Goal: Transaction & Acquisition: Purchase product/service

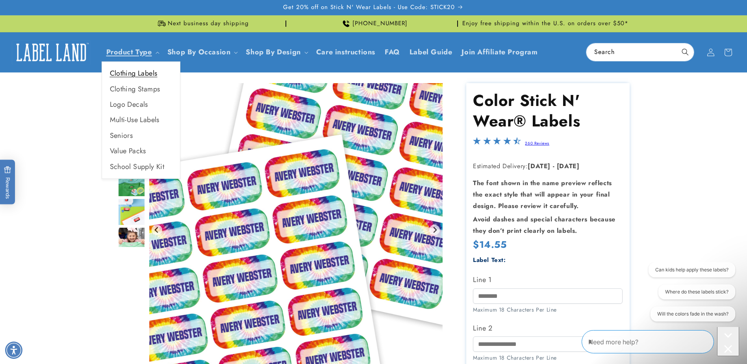
click at [147, 73] on link "Clothing Labels" at bounding box center [141, 73] width 78 height 15
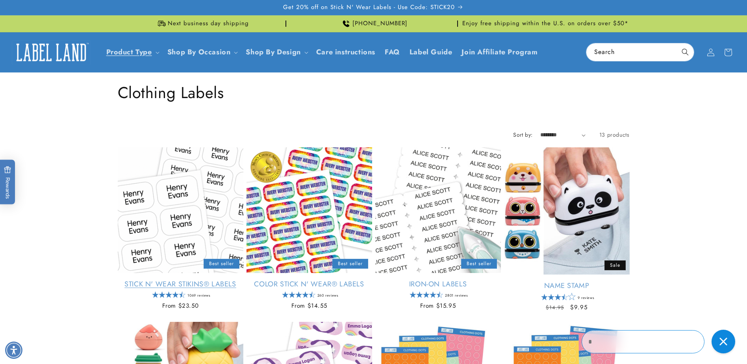
click at [207, 280] on link "Stick N' Wear Stikins® Labels" at bounding box center [181, 284] width 126 height 9
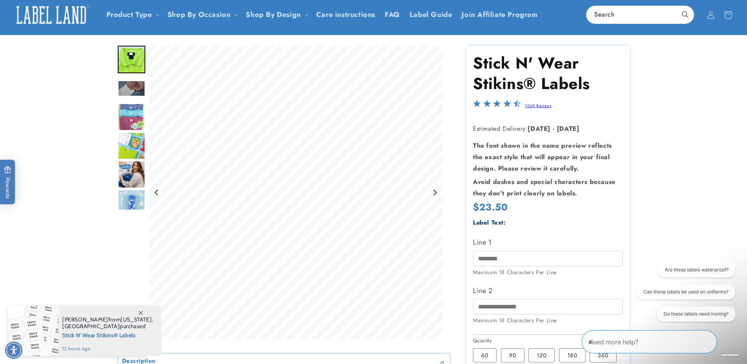
scroll to position [79, 0]
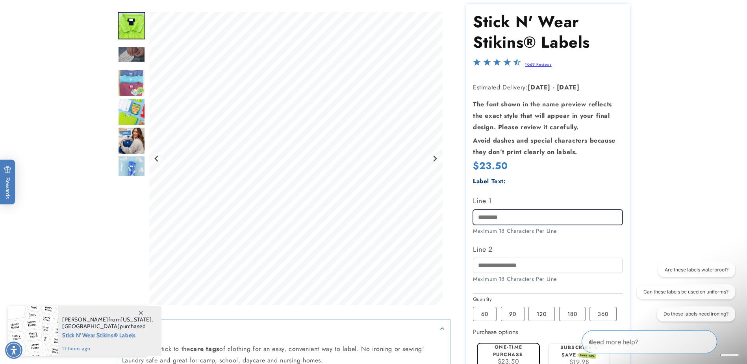
click at [542, 223] on input "Line 1" at bounding box center [548, 217] width 150 height 15
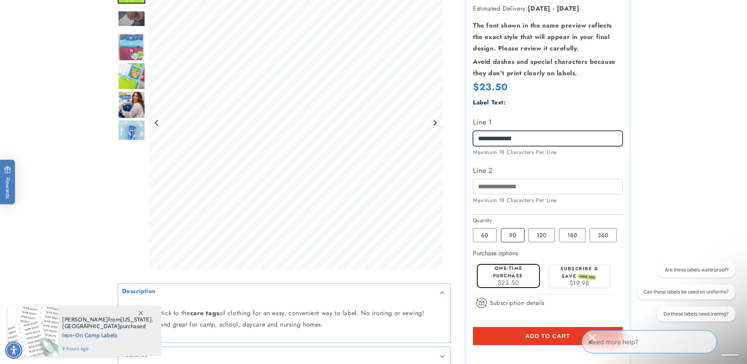
type input "**********"
click at [507, 239] on label "90 Variant sold out or unavailable" at bounding box center [513, 235] width 24 height 14
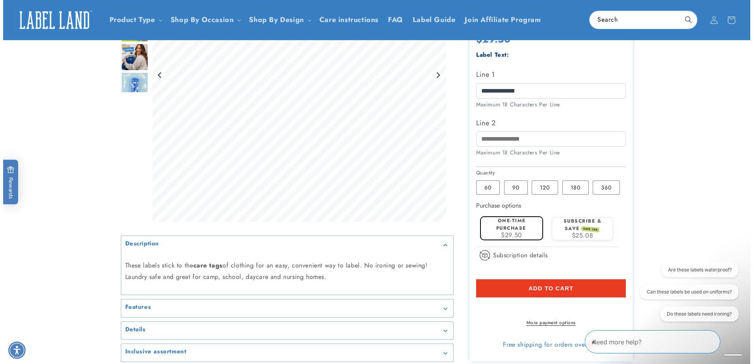
scroll to position [276, 0]
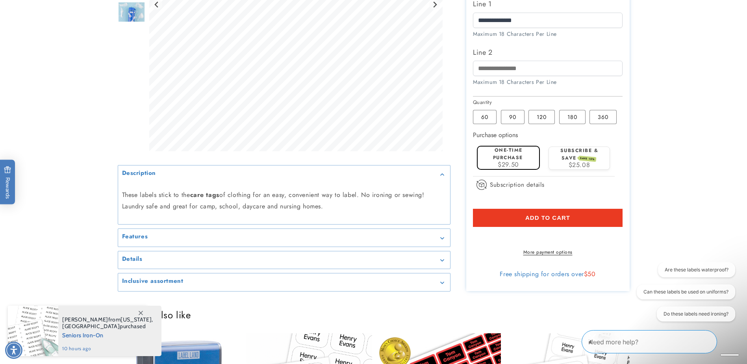
click at [576, 212] on button "Add to cart" at bounding box center [548, 218] width 150 height 18
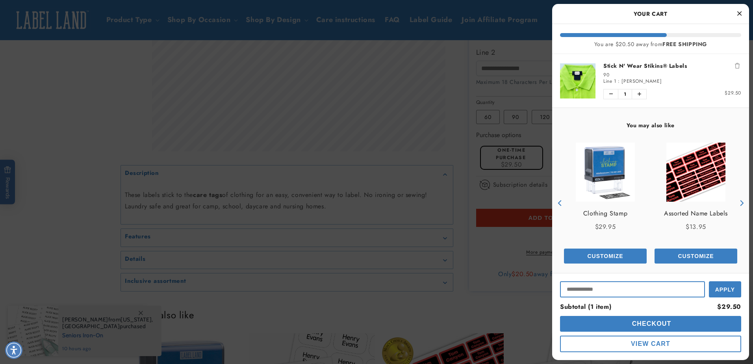
click at [673, 287] on input "Input Discount" at bounding box center [632, 289] width 145 height 16
type input "*******"
click at [736, 284] on button "Apply" at bounding box center [725, 289] width 32 height 18
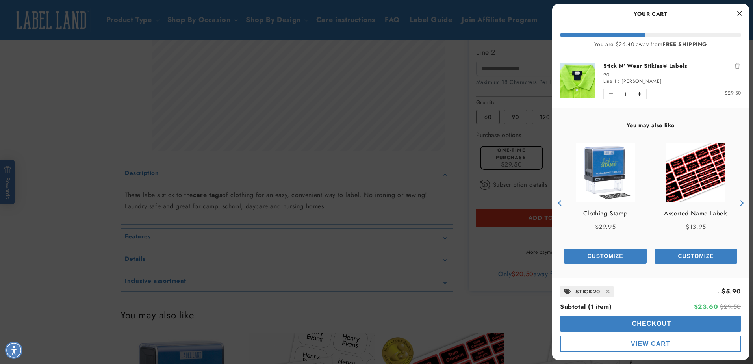
click at [329, 169] on div at bounding box center [376, 182] width 753 height 364
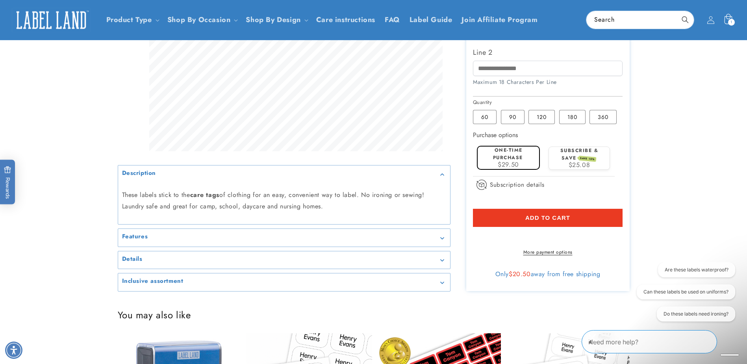
click at [734, 13] on icon at bounding box center [728, 20] width 19 height 19
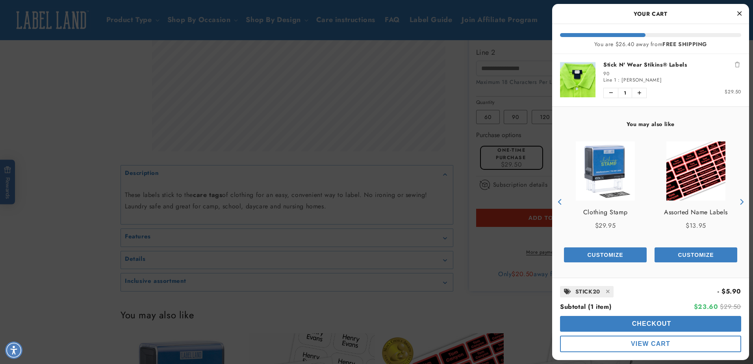
scroll to position [2, 0]
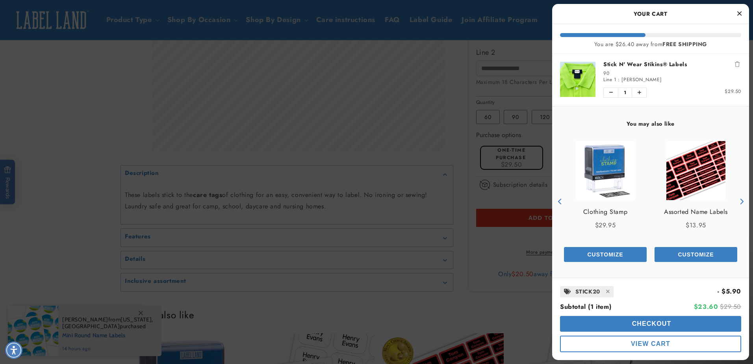
click at [674, 343] on button "View Cart" at bounding box center [650, 344] width 181 height 17
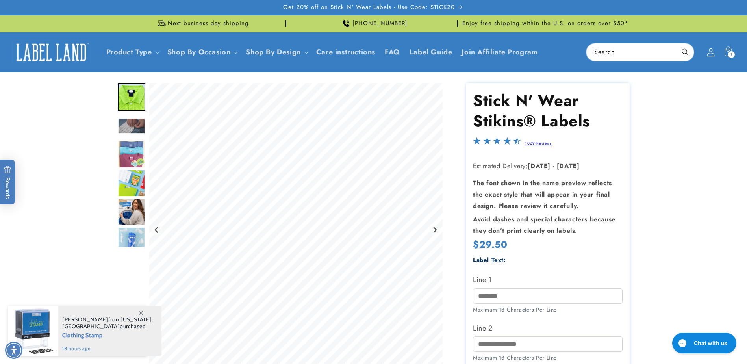
click at [717, 50] on span at bounding box center [710, 52] width 17 height 17
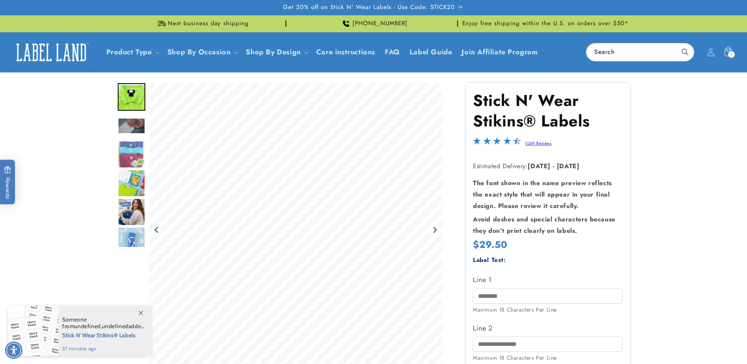
click at [734, 52] on div "1 1 item" at bounding box center [731, 54] width 7 height 7
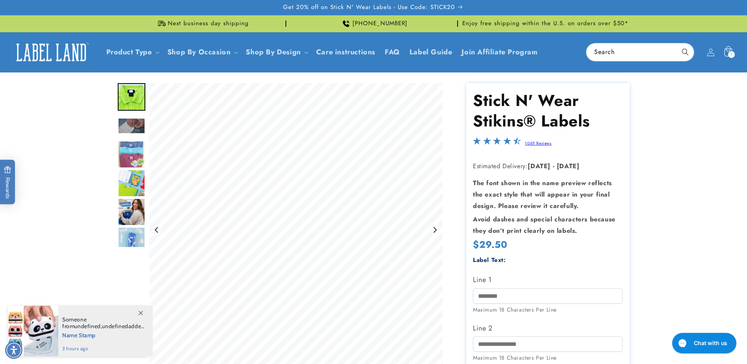
click at [726, 48] on icon at bounding box center [728, 52] width 19 height 19
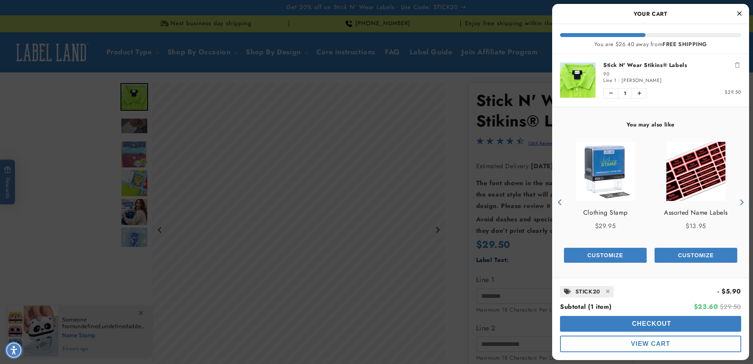
scroll to position [1, 0]
click at [603, 291] on span at bounding box center [608, 292] width 12 height 10
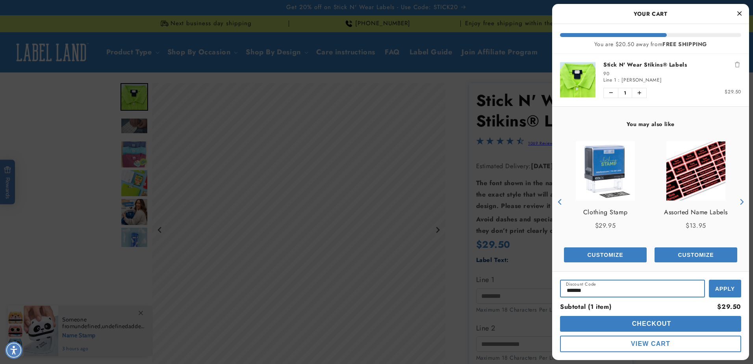
click at [612, 288] on input "*******" at bounding box center [632, 289] width 145 height 18
drag, startPoint x: 612, startPoint y: 288, endPoint x: 573, endPoint y: 287, distance: 39.0
click at [573, 287] on input "*******" at bounding box center [632, 289] width 145 height 18
paste input "*****"
type input "**********"
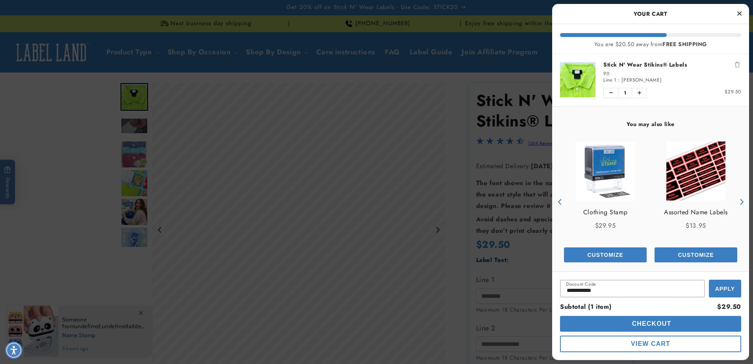
click at [724, 288] on span "Apply" at bounding box center [725, 289] width 20 height 6
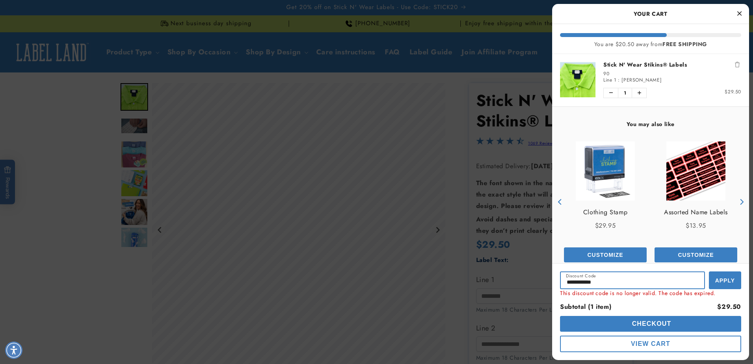
drag, startPoint x: 675, startPoint y: 273, endPoint x: 554, endPoint y: 284, distance: 121.4
click at [554, 283] on div "**********" at bounding box center [650, 311] width 197 height 97
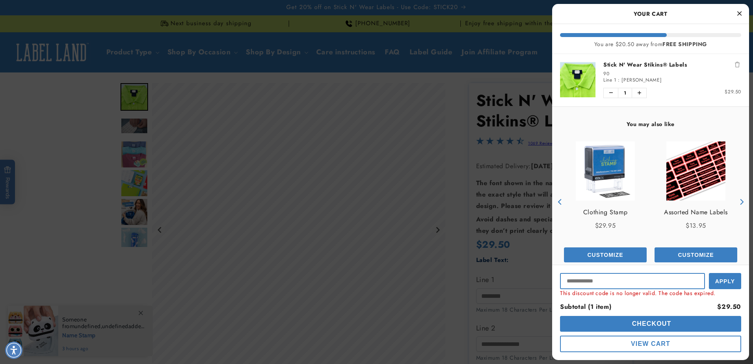
click at [602, 283] on input "Input Discount" at bounding box center [632, 281] width 145 height 16
click at [621, 273] on input "Input Discount" at bounding box center [632, 281] width 145 height 16
click at [614, 283] on input "Input Discount" at bounding box center [632, 281] width 145 height 16
type input "*******"
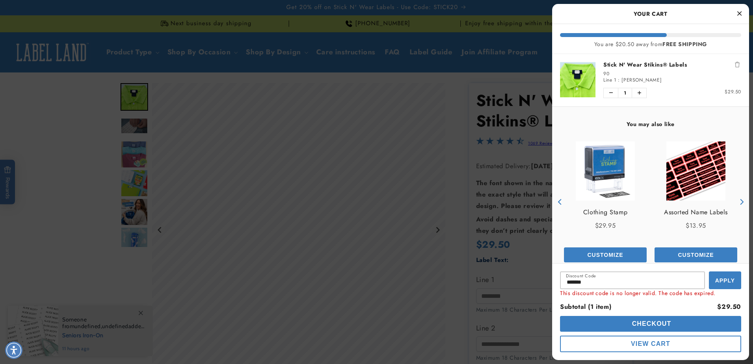
click at [732, 285] on button "Apply" at bounding box center [725, 280] width 32 height 18
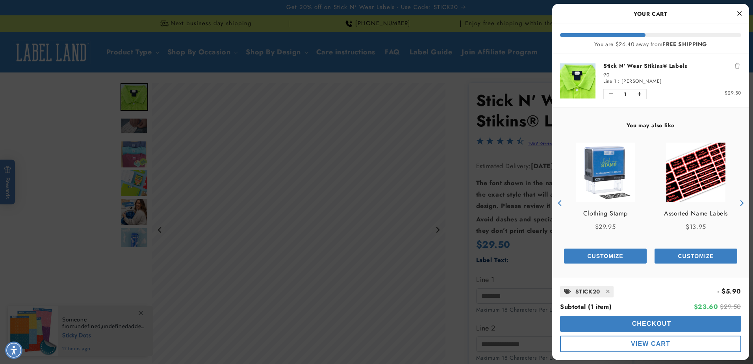
click at [545, 160] on div at bounding box center [376, 182] width 753 height 364
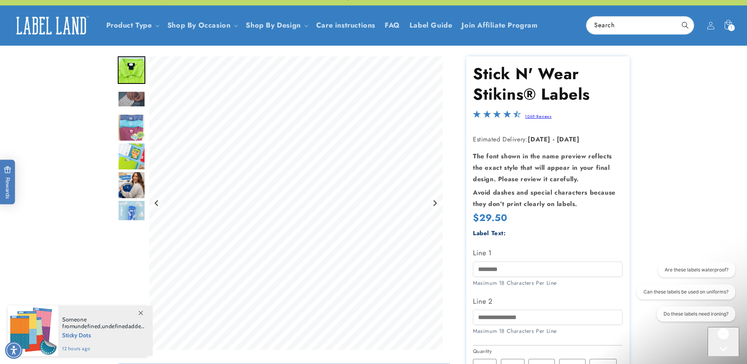
scroll to position [39, 0]
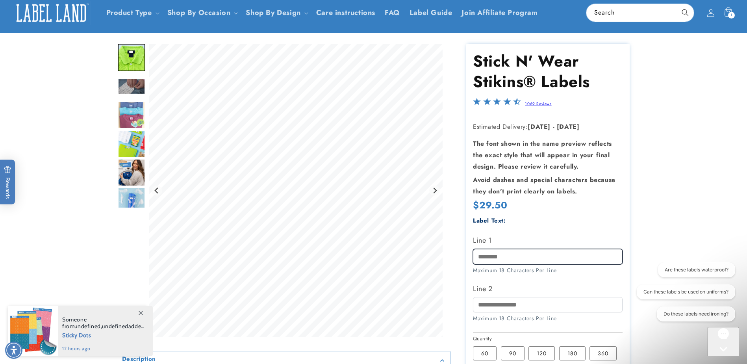
click at [528, 256] on input "Line 1" at bounding box center [548, 256] width 150 height 15
click at [489, 356] on label "60 Variant sold out or unavailable" at bounding box center [485, 353] width 24 height 14
click at [520, 260] on input "Line 1" at bounding box center [548, 256] width 150 height 15
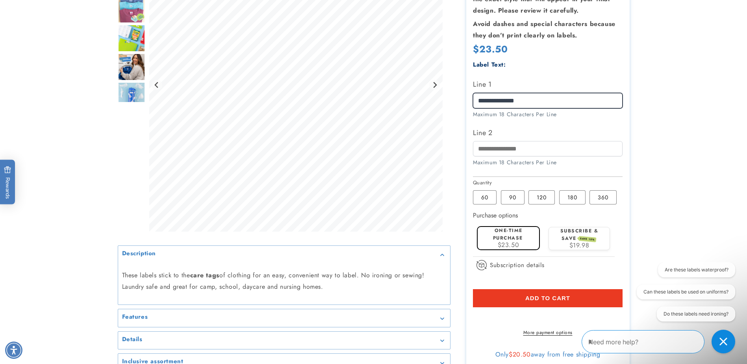
scroll to position [197, 0]
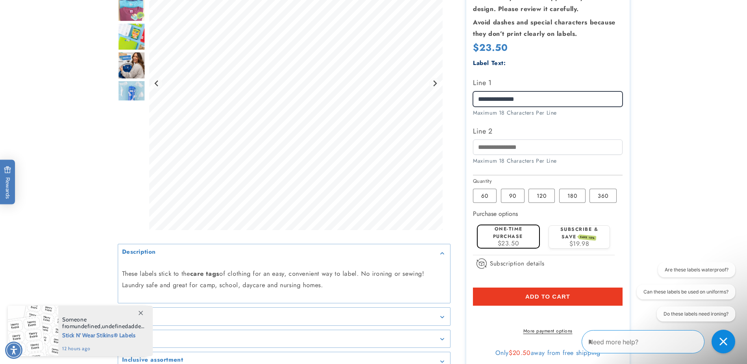
type input "**********"
click at [537, 299] on span "Add to cart" at bounding box center [547, 296] width 45 height 7
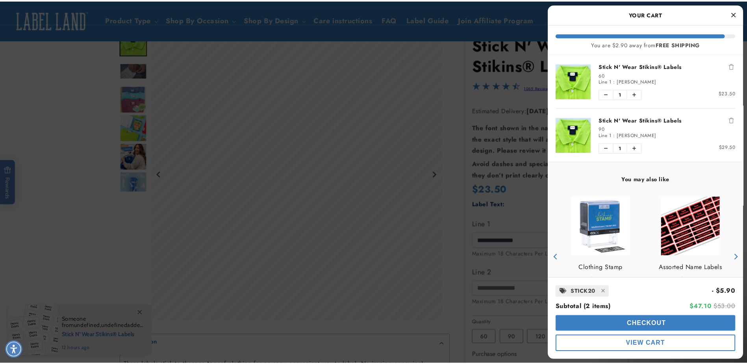
scroll to position [39, 0]
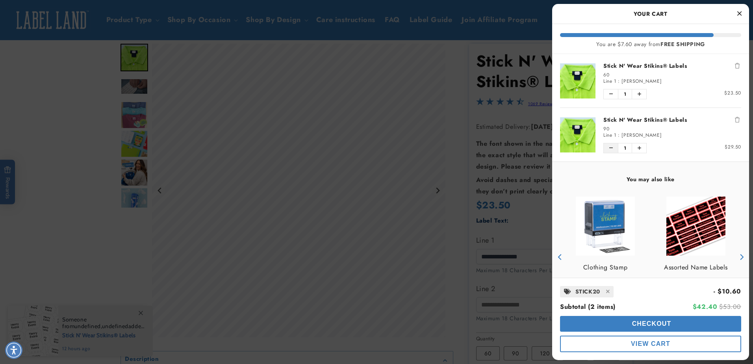
click at [609, 149] on button "Decrease quantity of Stick N' Wear Stikins® Labels" at bounding box center [611, 147] width 14 height 9
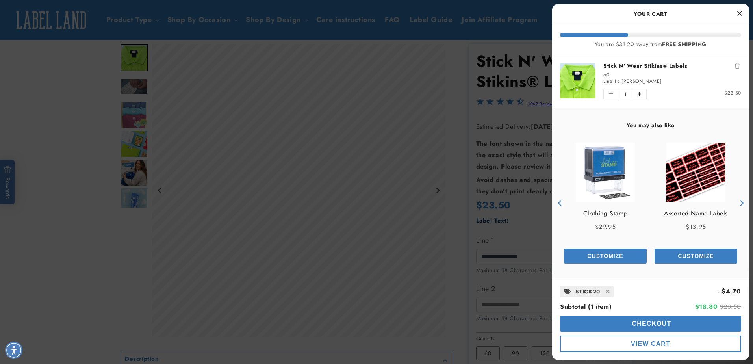
click at [421, 186] on div at bounding box center [376, 182] width 753 height 364
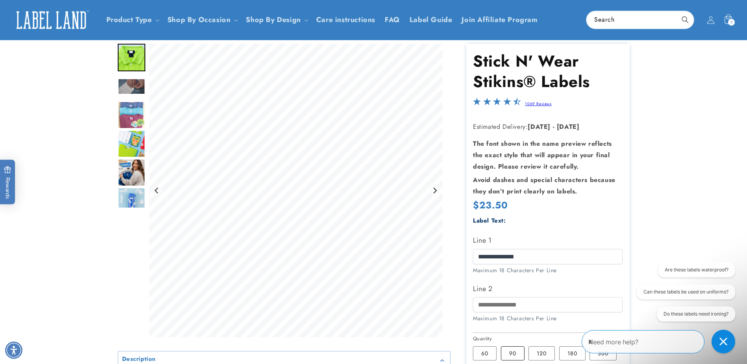
click at [516, 355] on label "90 Variant sold out or unavailable" at bounding box center [513, 353] width 24 height 14
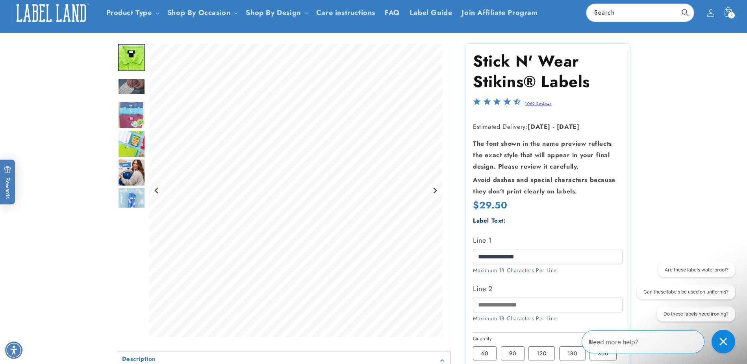
scroll to position [197, 0]
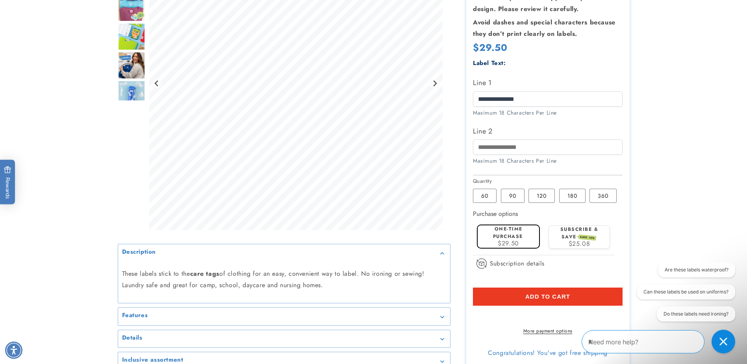
click at [546, 299] on span "Add to cart" at bounding box center [547, 296] width 45 height 7
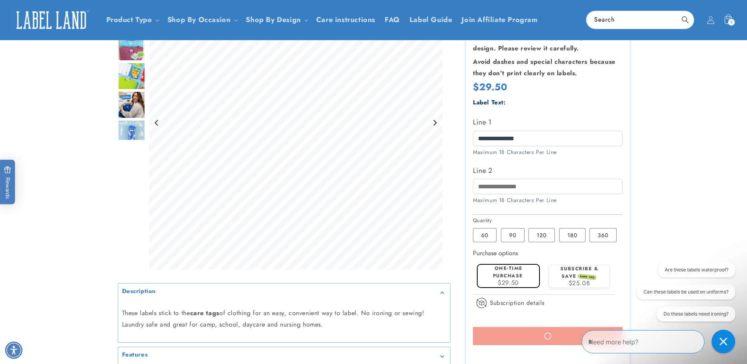
scroll to position [0, 0]
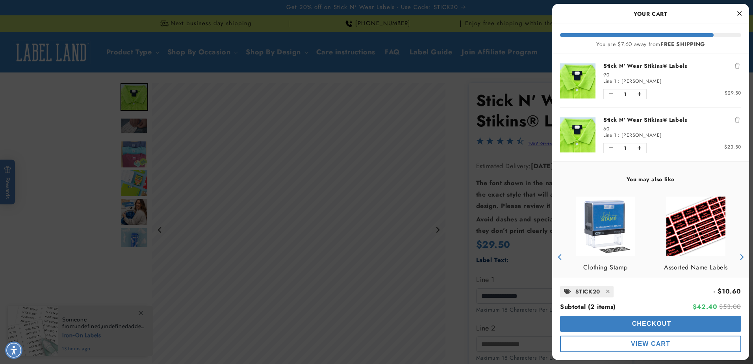
click at [271, 192] on div at bounding box center [376, 182] width 753 height 364
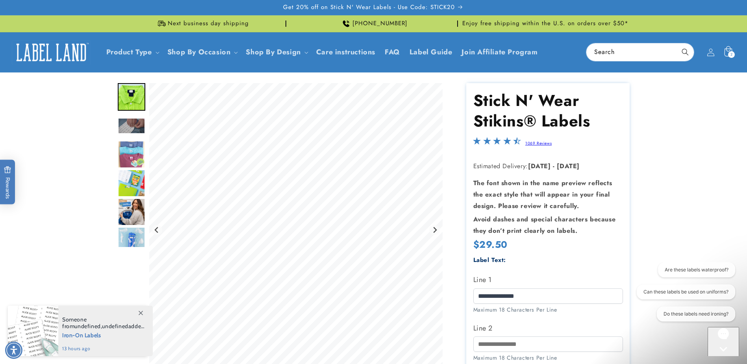
click at [731, 53] on span "2" at bounding box center [732, 54] width 2 height 7
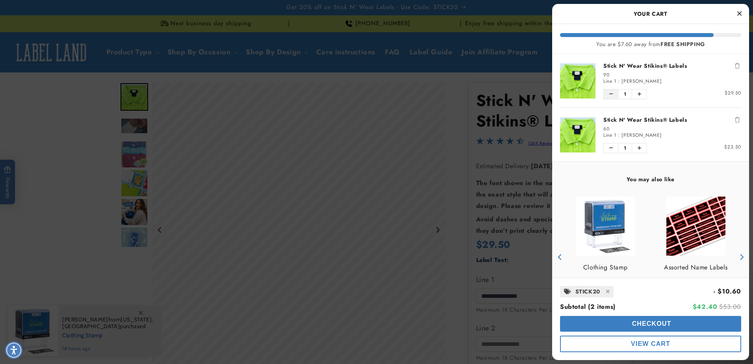
click at [614, 98] on button "Decrease quantity of Stick N' Wear Stikins® Labels" at bounding box center [611, 93] width 14 height 9
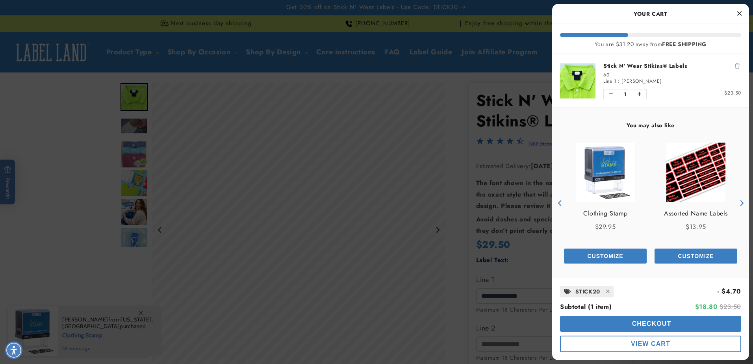
click at [509, 146] on div at bounding box center [376, 182] width 753 height 364
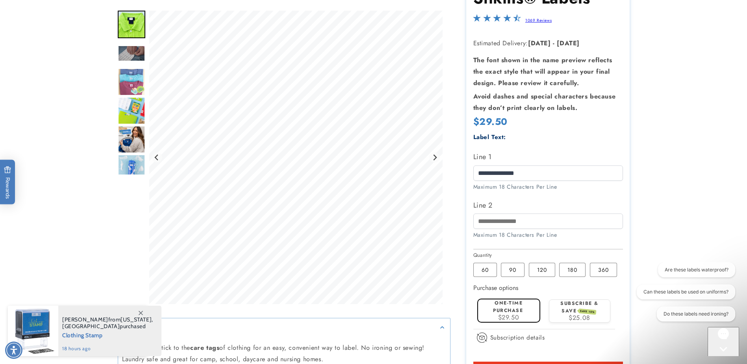
scroll to position [236, 0]
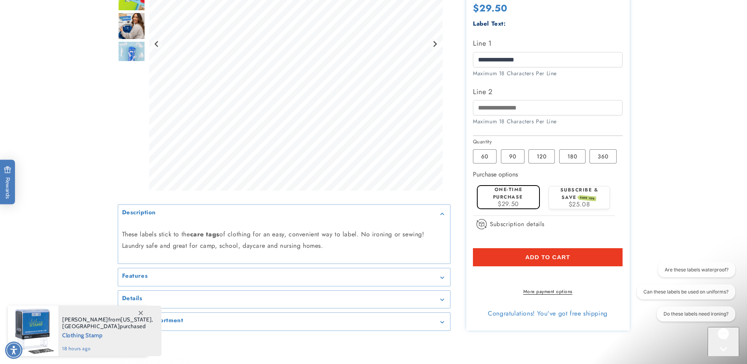
drag, startPoint x: 553, startPoint y: 257, endPoint x: 630, endPoint y: 236, distance: 80.1
click at [552, 257] on span "Add to cart" at bounding box center [547, 257] width 45 height 7
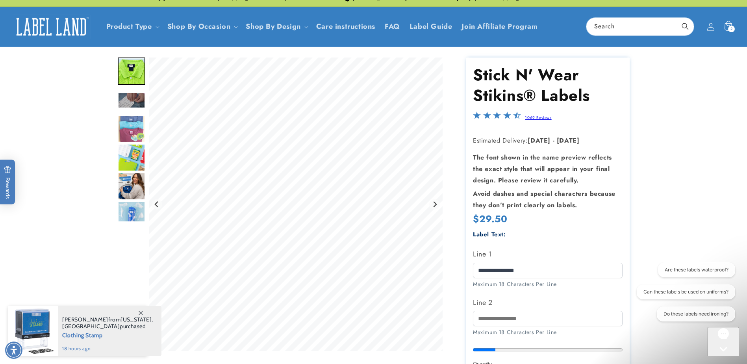
scroll to position [0, 0]
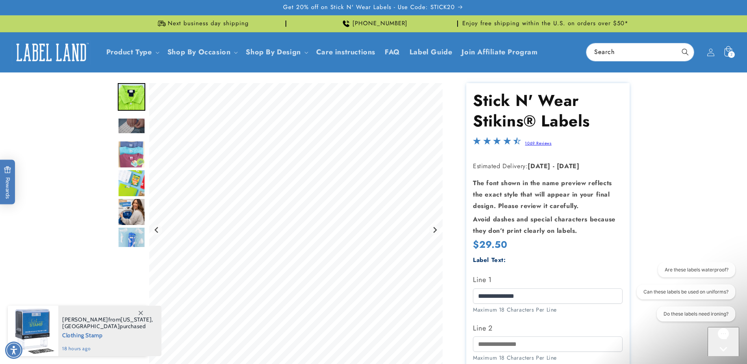
click at [725, 51] on icon at bounding box center [728, 51] width 8 height 10
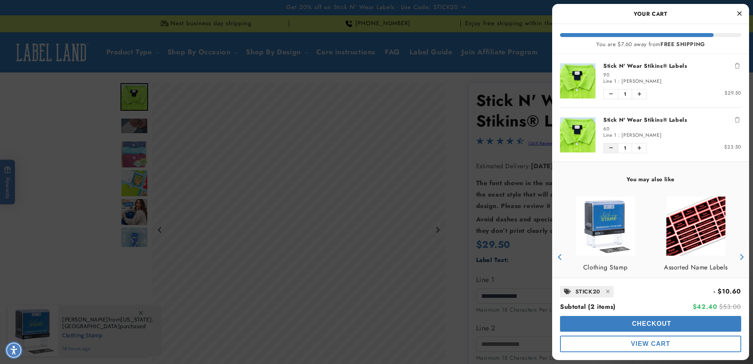
click at [616, 151] on button "Decrease quantity of Stick N' Wear Stikins® Labels" at bounding box center [611, 147] width 14 height 9
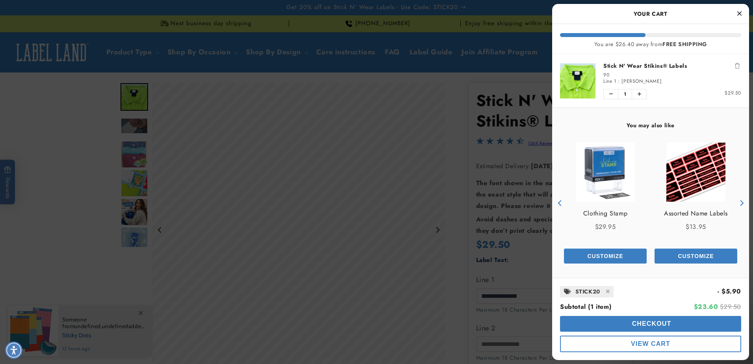
click at [466, 184] on div at bounding box center [376, 182] width 753 height 364
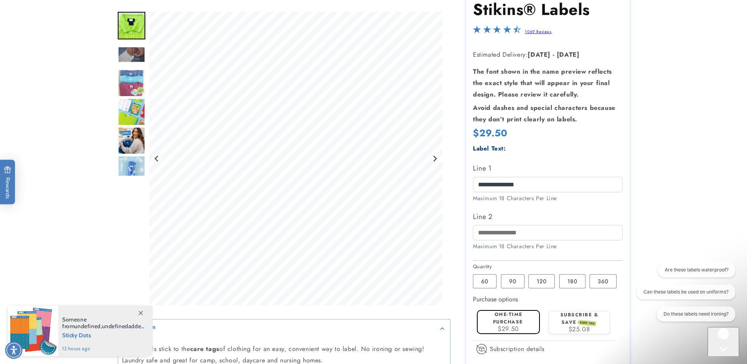
scroll to position [158, 0]
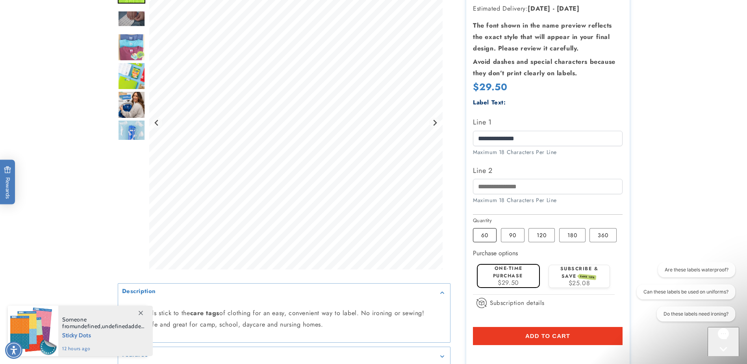
click at [482, 237] on label "60 Variant sold out or unavailable" at bounding box center [485, 235] width 24 height 14
click at [598, 328] on button "Add to cart" at bounding box center [548, 336] width 150 height 18
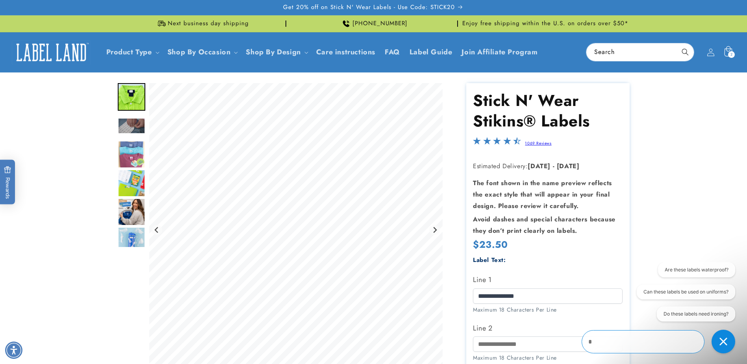
click at [736, 49] on icon at bounding box center [728, 52] width 19 height 19
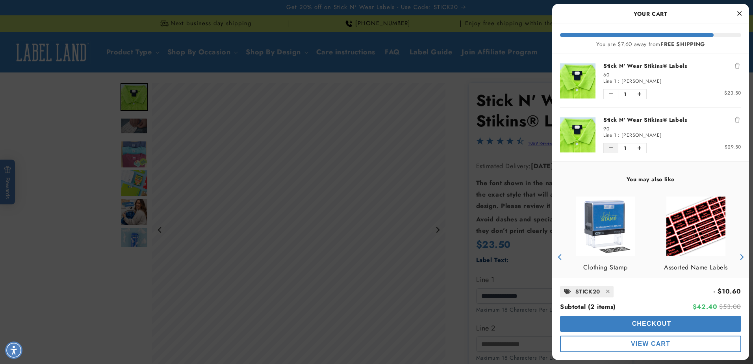
click at [609, 146] on icon "Decrease quantity of Stick N' Wear Stikins® Labels" at bounding box center [611, 148] width 4 height 5
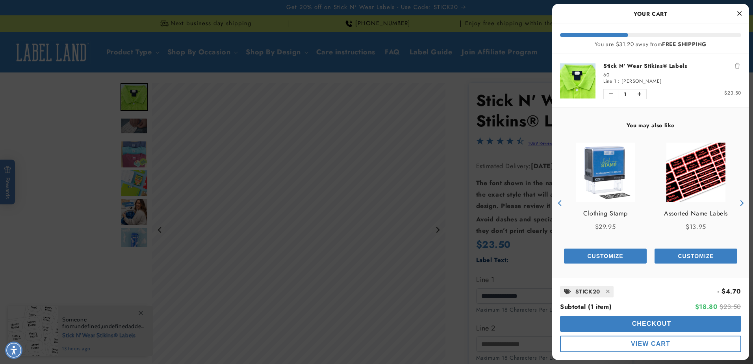
click at [470, 240] on div at bounding box center [376, 182] width 753 height 364
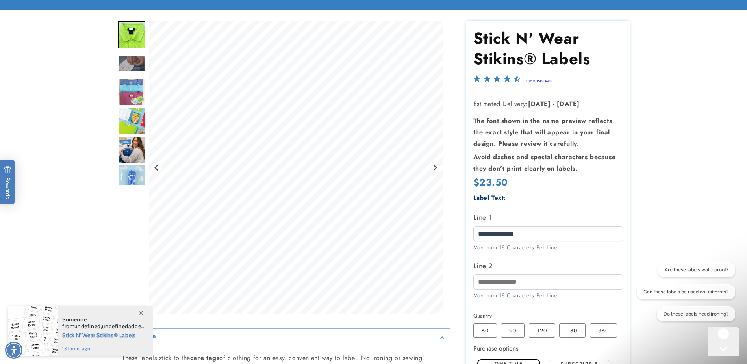
scroll to position [118, 0]
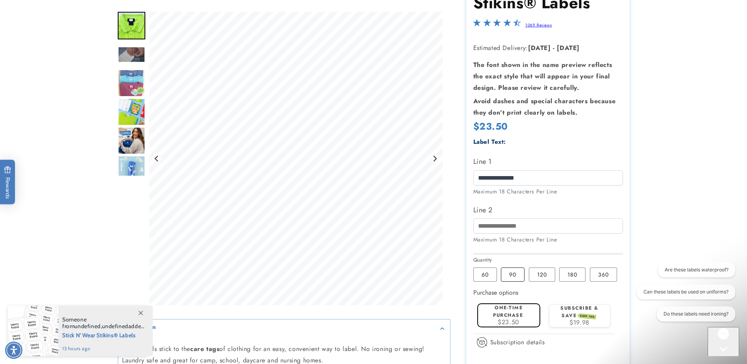
click at [522, 277] on label "90 Variant sold out or unavailable" at bounding box center [513, 274] width 24 height 14
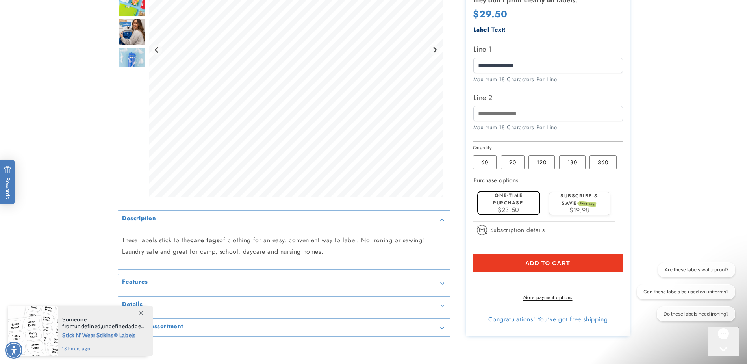
scroll to position [236, 0]
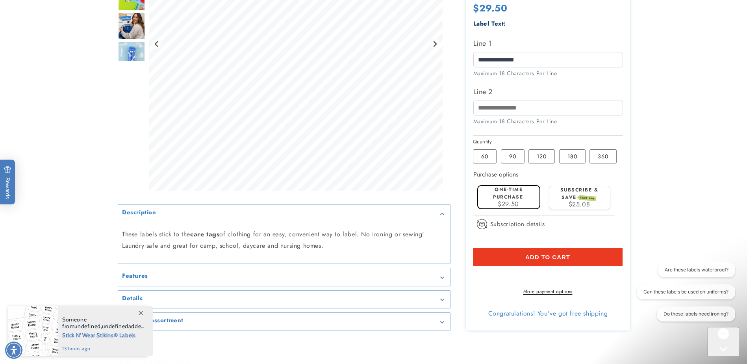
click at [537, 262] on button "Add to cart" at bounding box center [548, 257] width 150 height 18
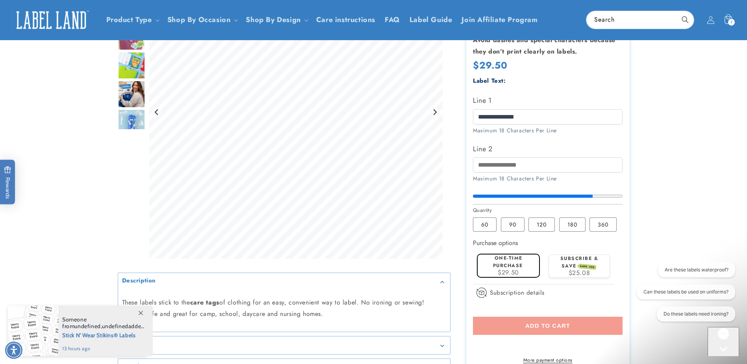
scroll to position [0, 0]
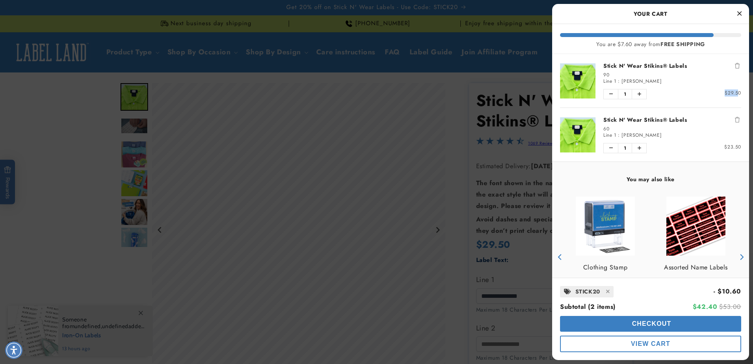
drag, startPoint x: 720, startPoint y: 92, endPoint x: 734, endPoint y: 93, distance: 14.2
click at [734, 93] on span "$29.50" at bounding box center [733, 92] width 17 height 7
drag, startPoint x: 734, startPoint y: 93, endPoint x: 735, endPoint y: 149, distance: 55.9
click at [735, 149] on div "Price $23.50" at bounding box center [706, 147] width 69 height 6
drag, startPoint x: 735, startPoint y: 149, endPoint x: 690, endPoint y: 113, distance: 57.0
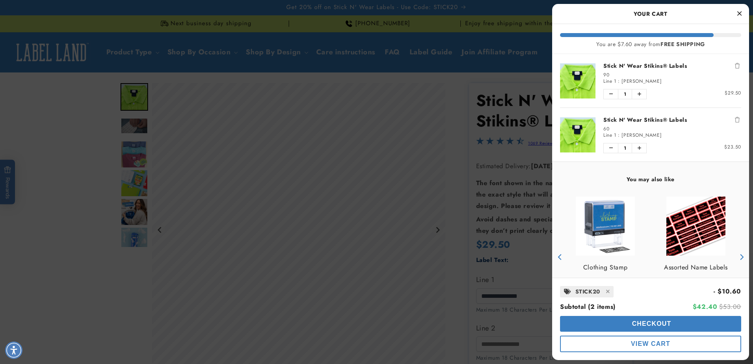
click at [690, 113] on li "Stick N' Wear Stikins® Labels 60 Line 1 : Samara Calderon Quantity of Stick N' …" at bounding box center [650, 135] width 181 height 54
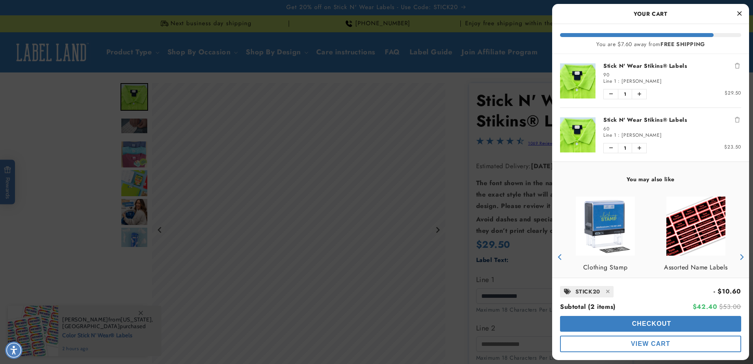
click at [525, 121] on div at bounding box center [376, 182] width 753 height 364
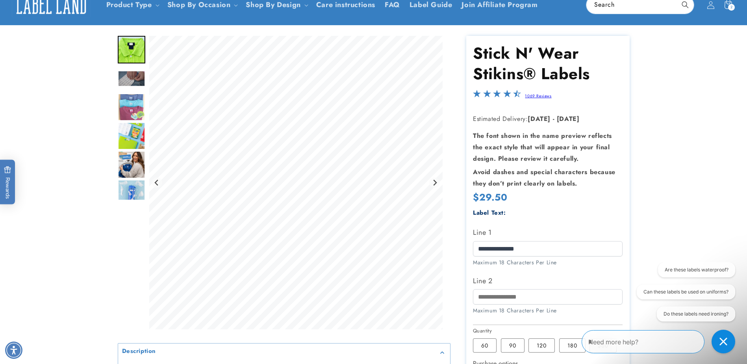
scroll to position [118, 0]
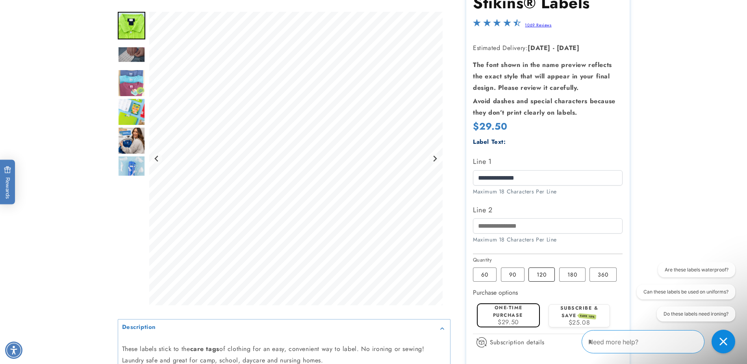
click at [544, 277] on label "120 Variant sold out or unavailable" at bounding box center [542, 274] width 26 height 14
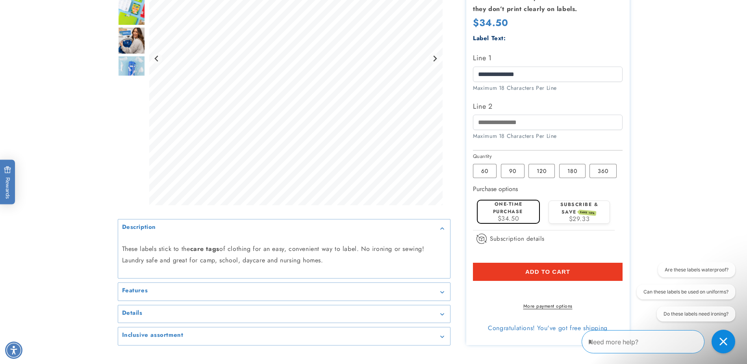
scroll to position [276, 0]
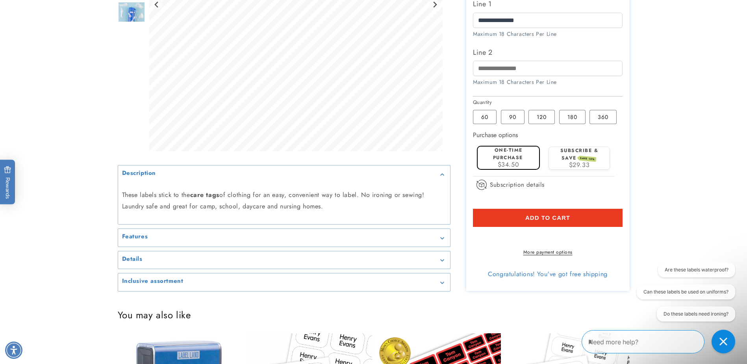
click at [600, 216] on button "Add to cart" at bounding box center [548, 218] width 150 height 18
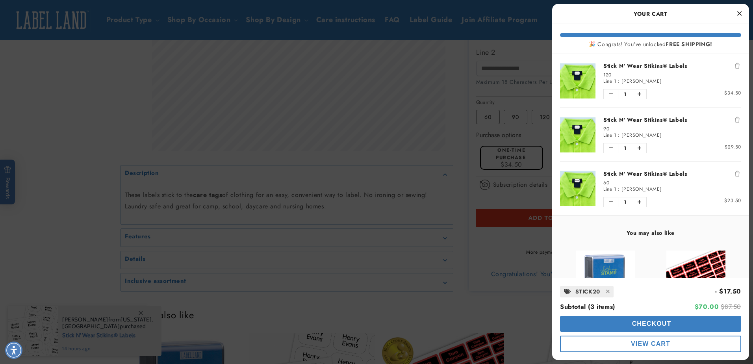
click at [735, 121] on icon "Remove Stick N' Wear Stikins® Labels" at bounding box center [737, 120] width 5 height 6
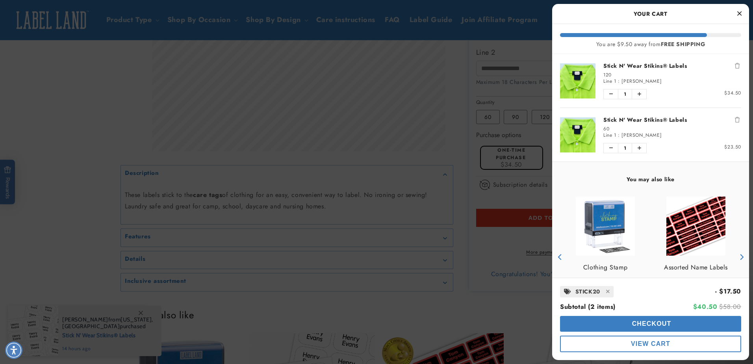
click at [735, 121] on icon "Remove Stick N' Wear Stikins® Labels" at bounding box center [737, 120] width 5 height 6
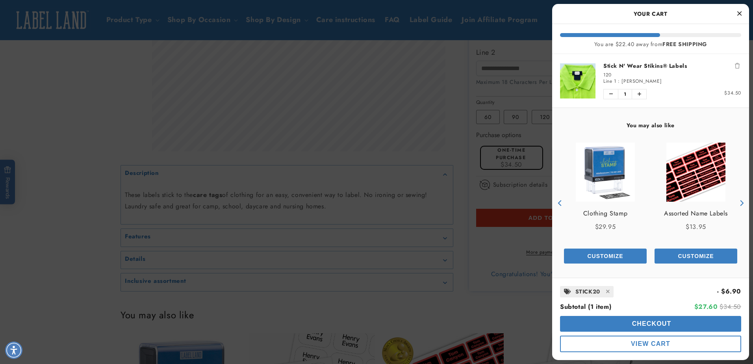
click at [462, 153] on div at bounding box center [376, 182] width 753 height 364
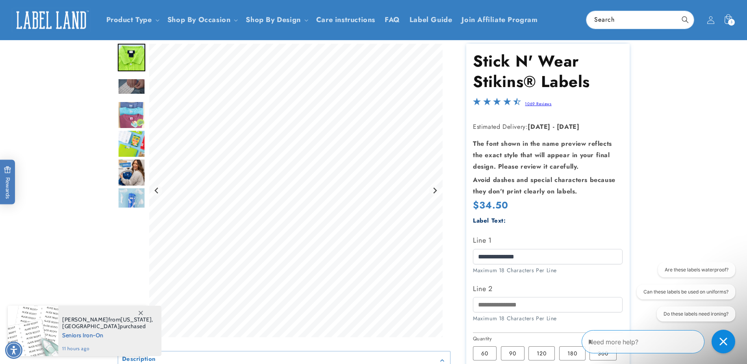
scroll to position [0, 0]
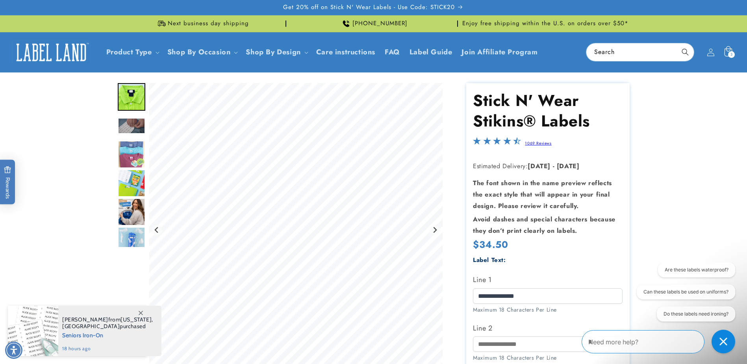
click at [728, 48] on icon at bounding box center [728, 52] width 19 height 19
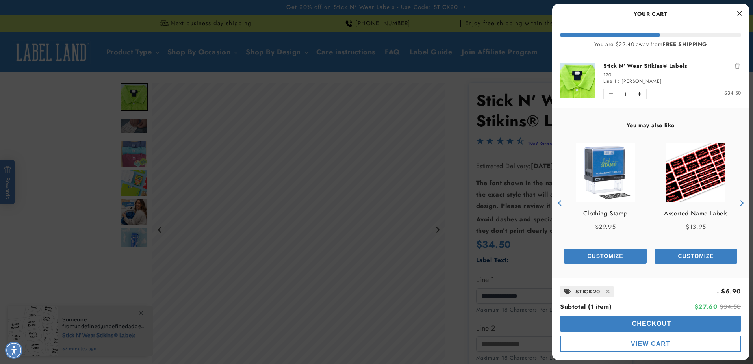
click at [739, 203] on icon "Next" at bounding box center [742, 203] width 6 height 6
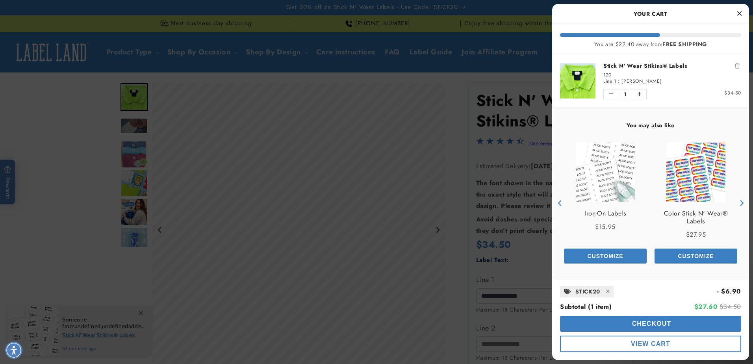
click at [736, 206] on button "Next" at bounding box center [741, 203] width 12 height 12
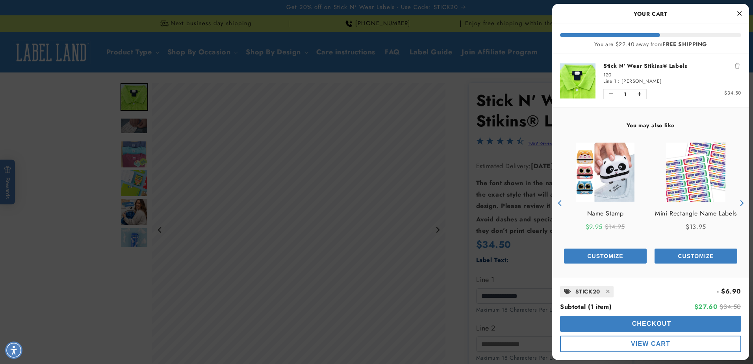
click at [721, 191] on link "product" at bounding box center [696, 172] width 83 height 59
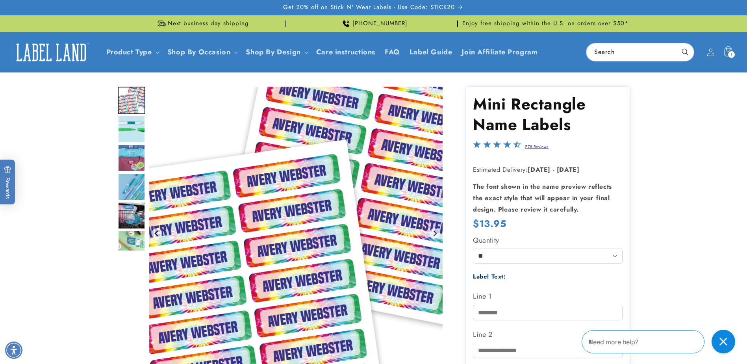
click at [733, 55] on div "1 1 item" at bounding box center [731, 54] width 7 height 7
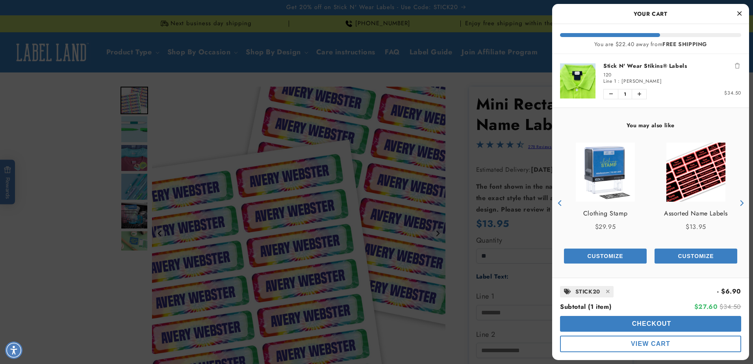
click at [520, 113] on div at bounding box center [376, 182] width 753 height 364
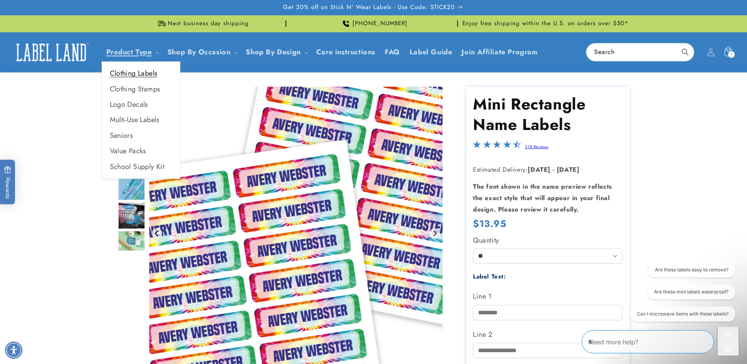
click at [156, 71] on link "Clothing Labels" at bounding box center [141, 73] width 78 height 15
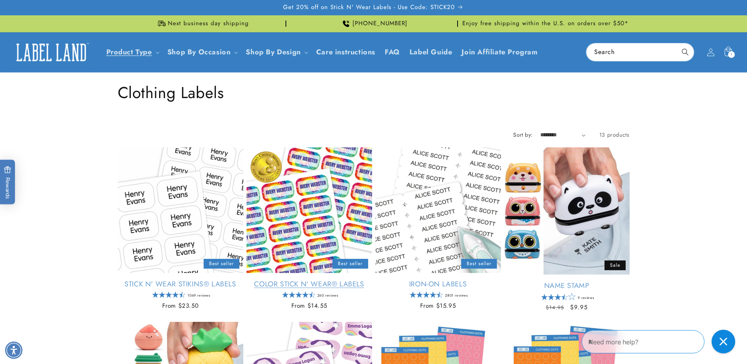
click at [327, 281] on link "Color Stick N' Wear® Labels" at bounding box center [310, 284] width 126 height 9
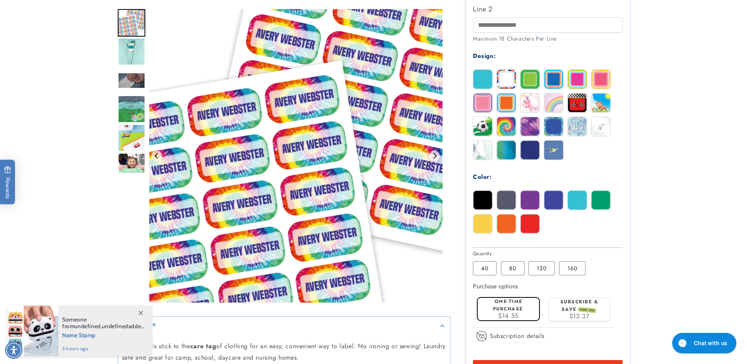
scroll to position [355, 0]
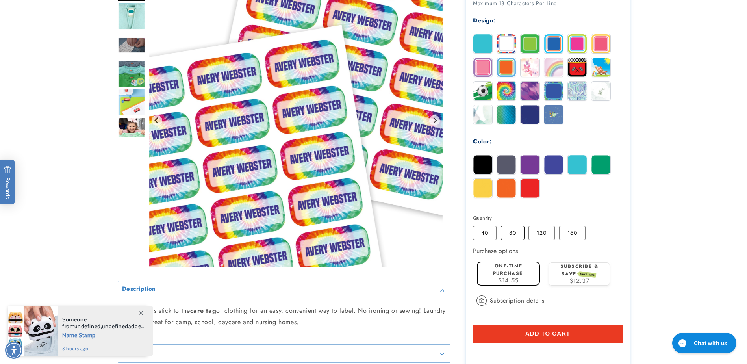
click at [510, 233] on label "80 Variant sold out or unavailable" at bounding box center [513, 233] width 24 height 14
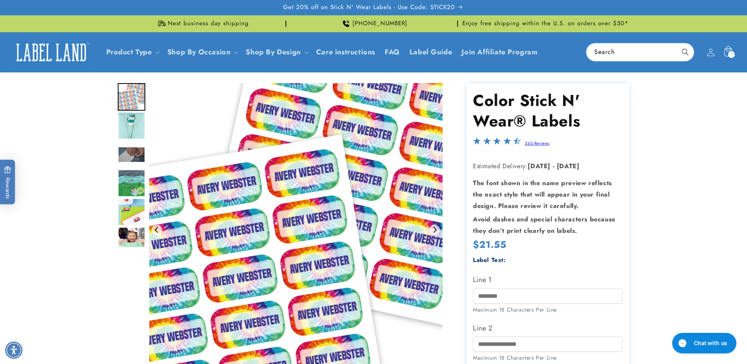
click at [733, 57] on div "1 1 item" at bounding box center [731, 54] width 7 height 7
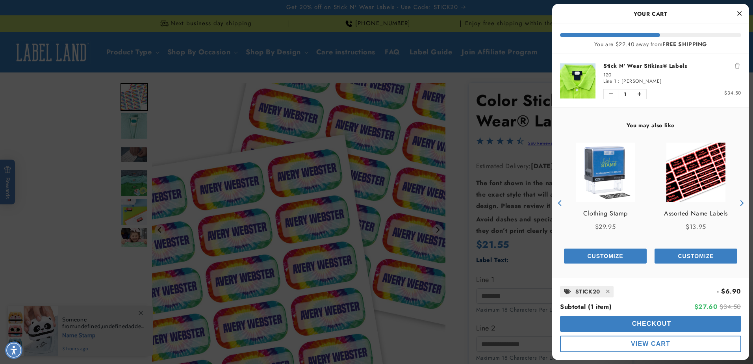
click at [498, 150] on div at bounding box center [376, 182] width 753 height 364
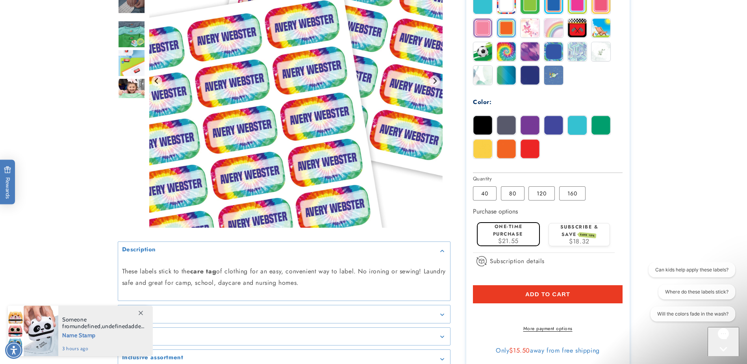
scroll to position [591, 0]
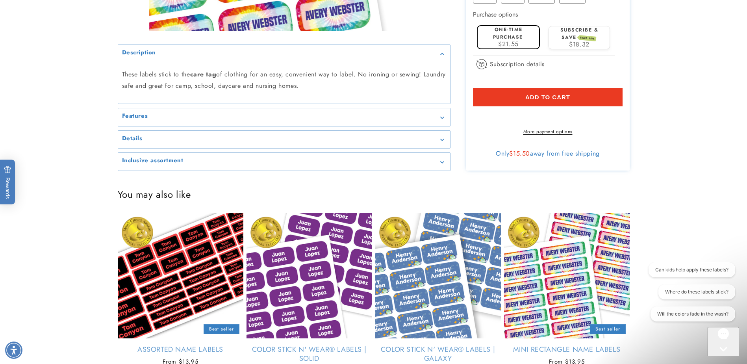
drag, startPoint x: 187, startPoint y: 95, endPoint x: 332, endPoint y: 112, distance: 145.6
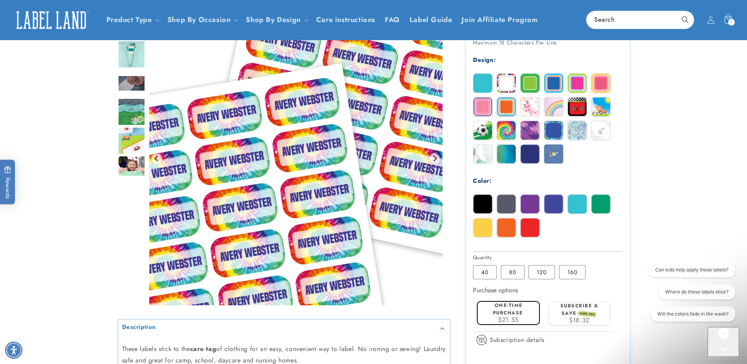
scroll to position [276, 0]
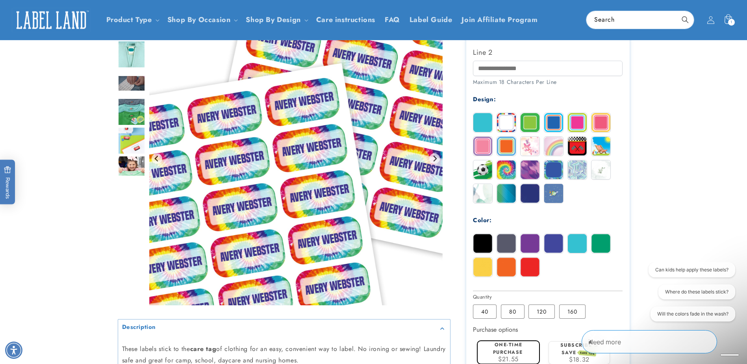
click at [485, 149] on img at bounding box center [482, 146] width 19 height 19
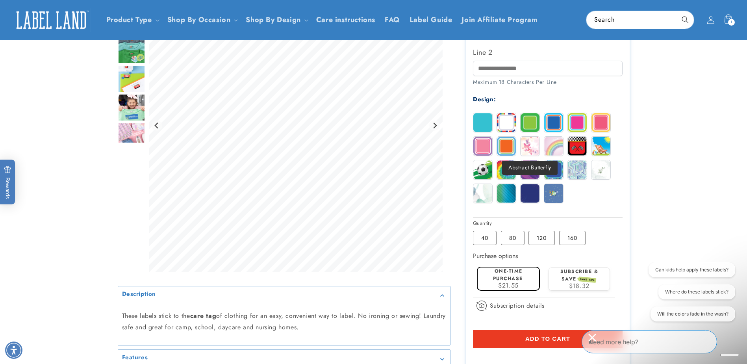
click at [533, 145] on img at bounding box center [530, 146] width 19 height 19
click at [548, 148] on img at bounding box center [553, 146] width 19 height 19
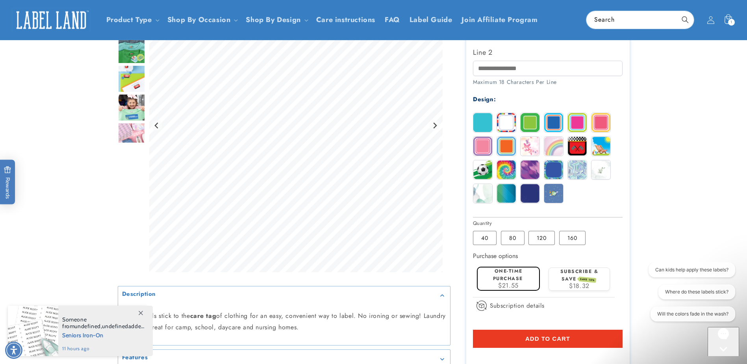
click at [533, 146] on img at bounding box center [530, 146] width 19 height 19
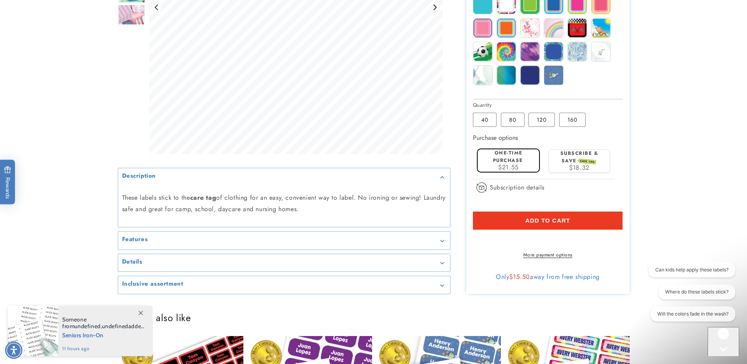
click at [576, 218] on button "Add to cart" at bounding box center [548, 221] width 150 height 18
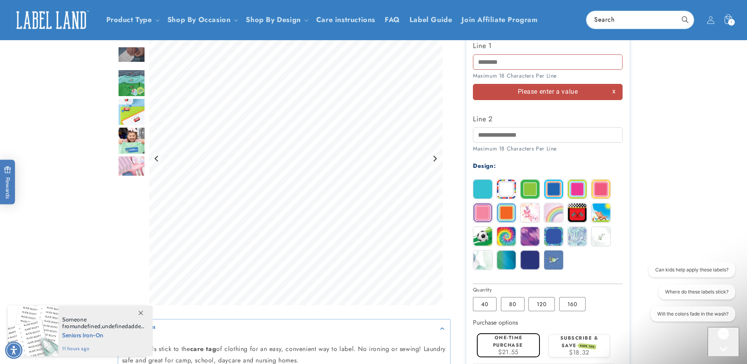
scroll to position [155, 0]
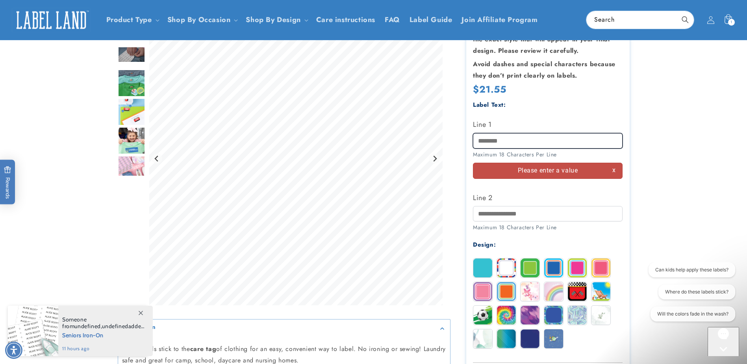
click at [581, 133] on input "Line 1" at bounding box center [548, 140] width 150 height 15
click at [579, 143] on input "Line 1" at bounding box center [548, 140] width 150 height 15
drag, startPoint x: 579, startPoint y: 143, endPoint x: 711, endPoint y: 110, distance: 135.7
click at [710, 125] on product-info at bounding box center [373, 239] width 747 height 644
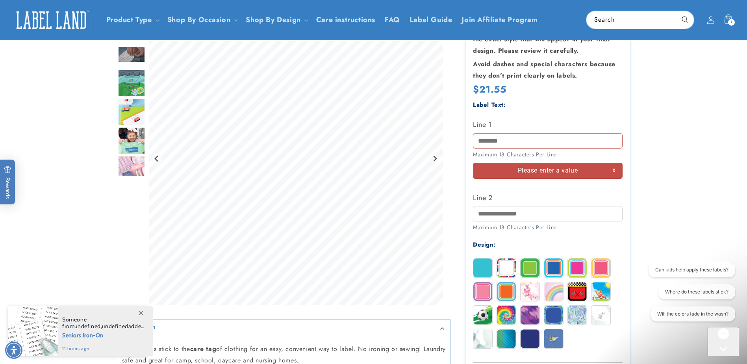
click at [727, 13] on icon at bounding box center [728, 19] width 17 height 17
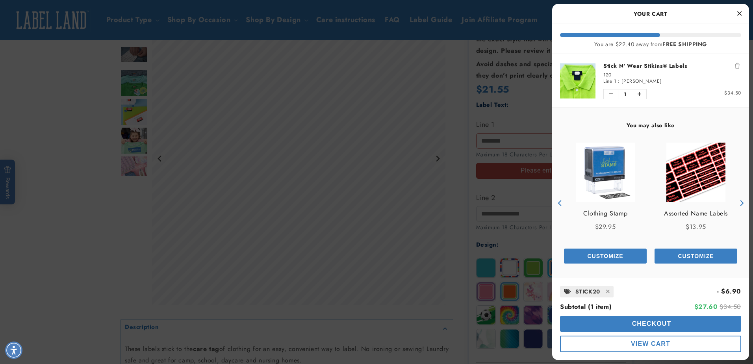
drag, startPoint x: 620, startPoint y: 80, endPoint x: 674, endPoint y: 90, distance: 54.9
click at [674, 90] on div "Stick N' Wear Stikins® Labels 120 Line 1 : Samara Calderon Quantity of Stick N'…" at bounding box center [669, 81] width 146 height 38
drag, startPoint x: 674, startPoint y: 90, endPoint x: 663, endPoint y: 79, distance: 15.9
click at [663, 79] on div "Line 1 : Samara Calderon" at bounding box center [672, 81] width 138 height 6
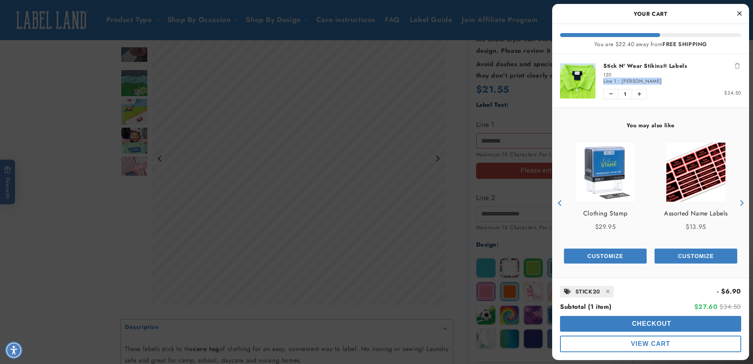
click at [663, 79] on div "Line 1 : Samara Calderon" at bounding box center [672, 81] width 138 height 6
drag, startPoint x: 663, startPoint y: 79, endPoint x: 627, endPoint y: 80, distance: 36.6
click at [627, 80] on span "[PERSON_NAME]" at bounding box center [642, 81] width 40 height 7
drag, startPoint x: 622, startPoint y: 79, endPoint x: 661, endPoint y: 83, distance: 39.2
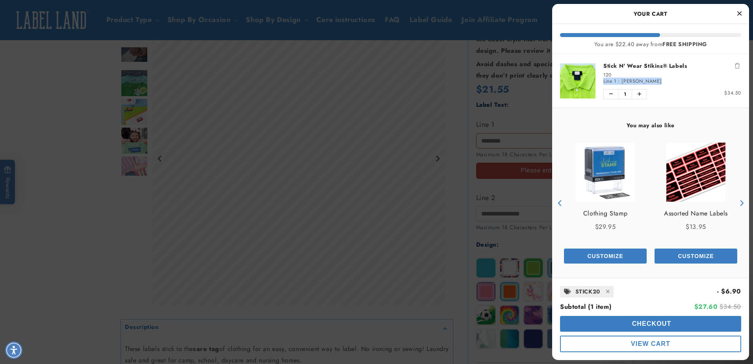
click at [661, 83] on div "Line 1 : Samara Calderon" at bounding box center [672, 81] width 138 height 6
copy span "[PERSON_NAME]"
click at [507, 115] on div at bounding box center [376, 182] width 753 height 364
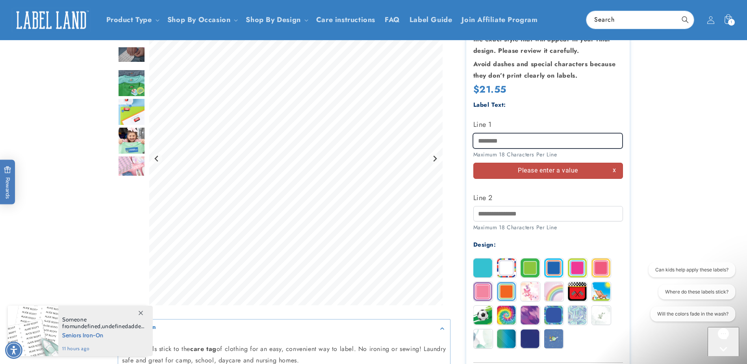
click at [522, 140] on input "Line 1" at bounding box center [548, 140] width 150 height 15
paste input "**********"
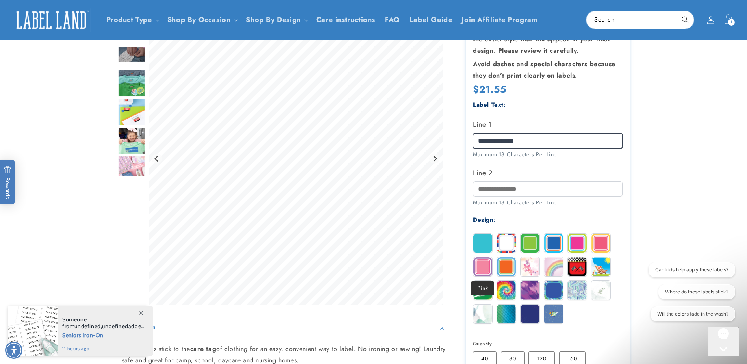
type input "**********"
click at [483, 266] on img at bounding box center [482, 266] width 19 height 19
click at [601, 246] on img at bounding box center [601, 243] width 19 height 19
click at [499, 240] on img at bounding box center [506, 243] width 19 height 19
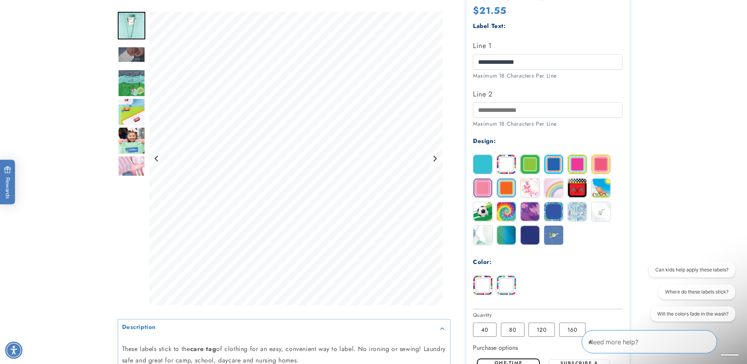
click at [509, 282] on img at bounding box center [506, 285] width 19 height 19
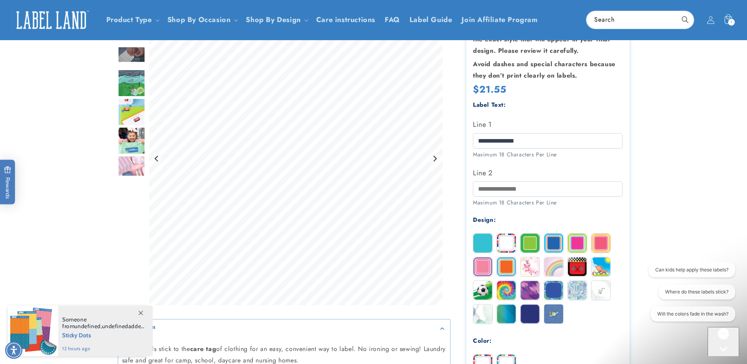
click at [536, 266] on img at bounding box center [530, 266] width 19 height 19
click at [566, 264] on div "Solid Stripes Border Blue Magenta" at bounding box center [550, 280] width 154 height 95
click at [558, 262] on img at bounding box center [553, 266] width 19 height 19
click at [483, 312] on img at bounding box center [482, 313] width 19 height 19
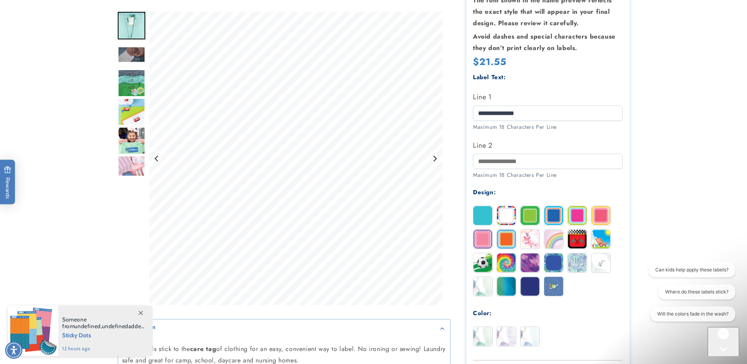
scroll to position [195, 0]
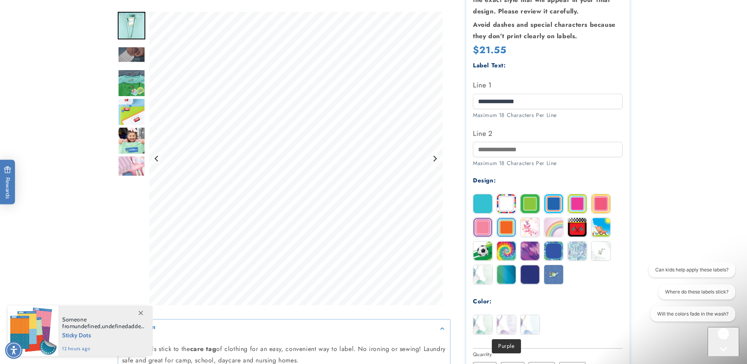
click at [501, 317] on img at bounding box center [506, 324] width 19 height 19
click at [521, 323] on img at bounding box center [530, 324] width 19 height 19
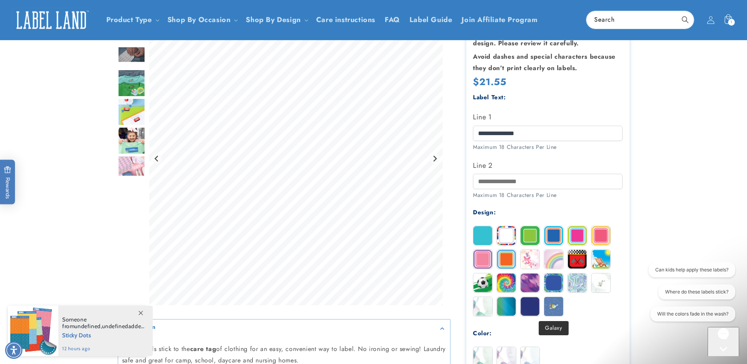
scroll to position [155, 0]
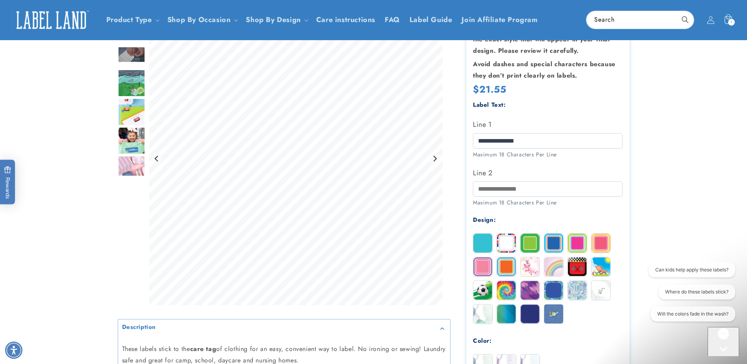
click at [483, 244] on img at bounding box center [482, 243] width 19 height 19
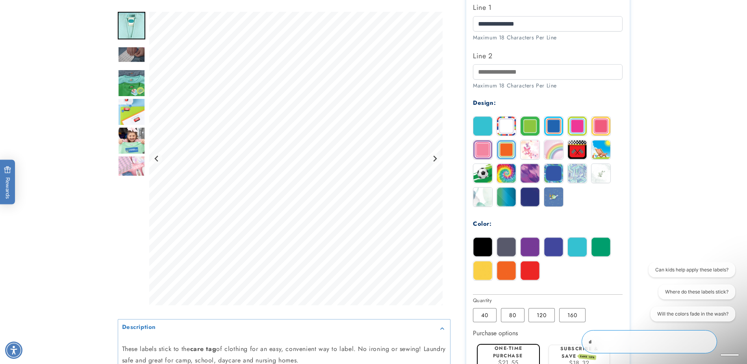
scroll to position [273, 0]
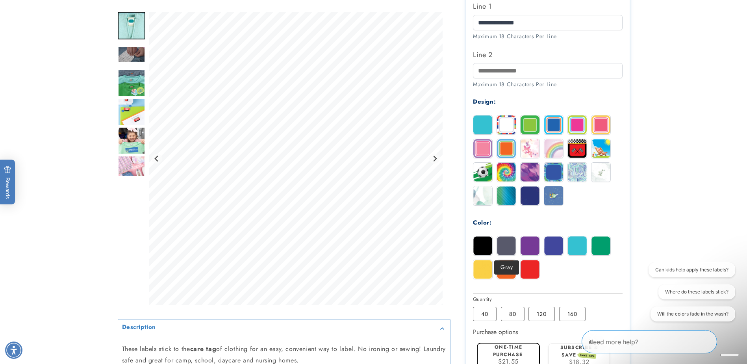
click at [500, 247] on img at bounding box center [506, 245] width 19 height 19
click at [479, 247] on img at bounding box center [482, 245] width 19 height 19
click at [490, 273] on img at bounding box center [482, 269] width 19 height 19
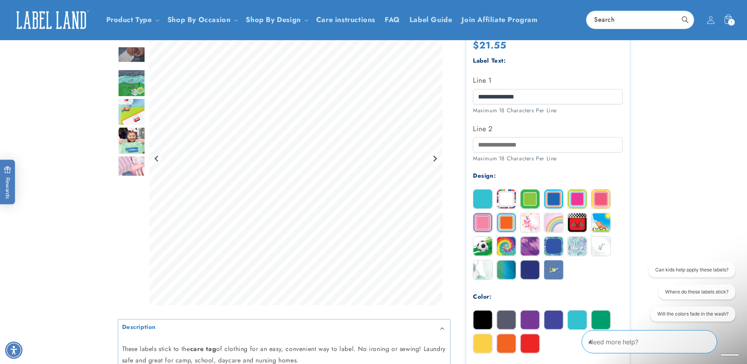
scroll to position [195, 0]
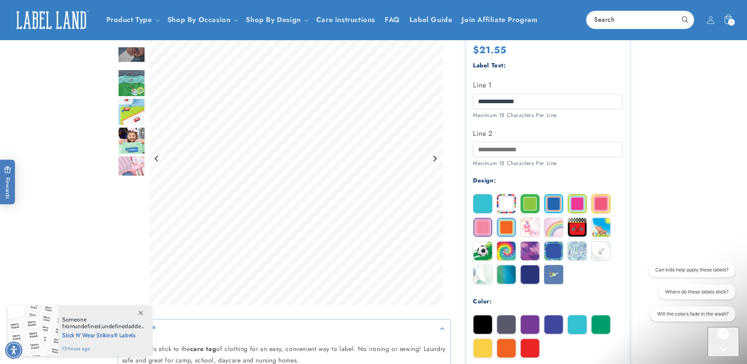
click at [478, 225] on img at bounding box center [482, 227] width 19 height 19
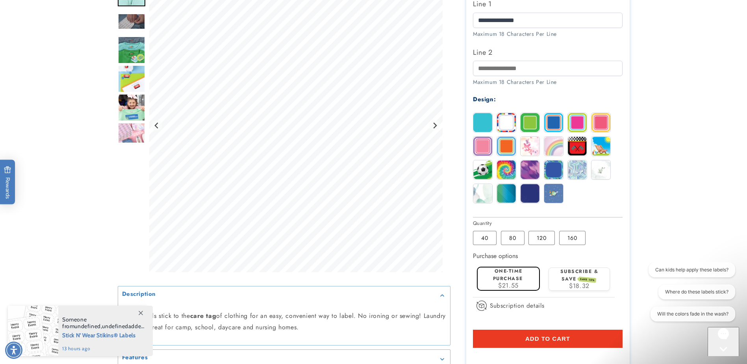
scroll to position [433, 0]
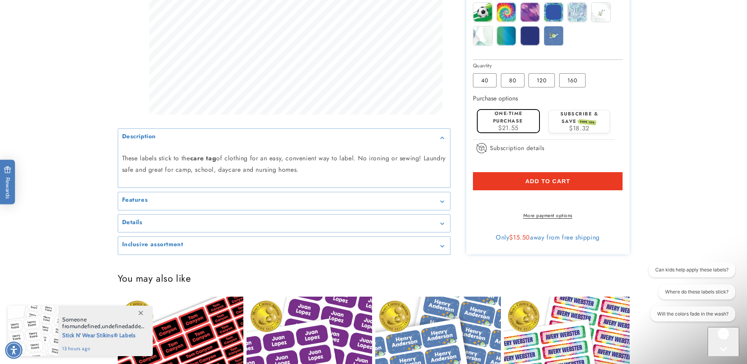
click at [564, 187] on button "Add to cart" at bounding box center [548, 181] width 150 height 18
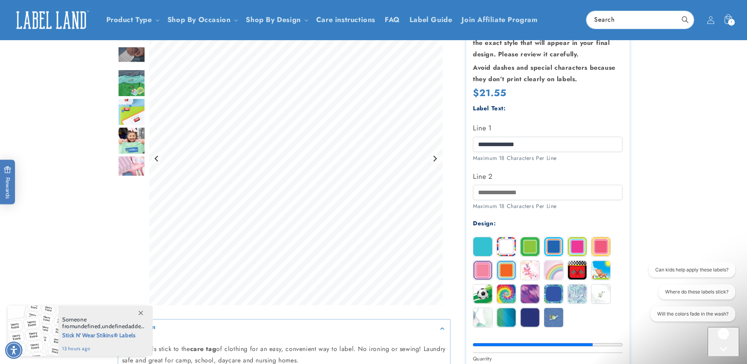
scroll to position [0, 0]
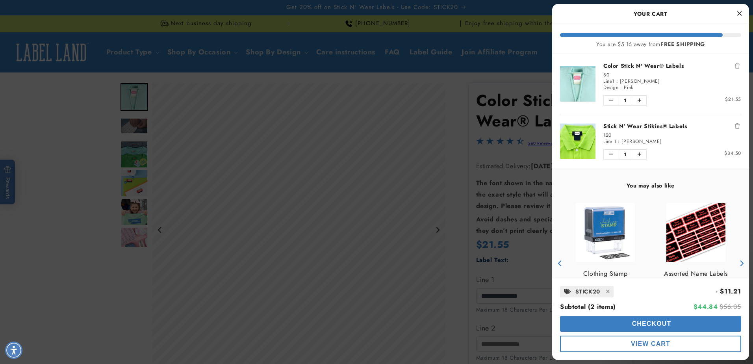
click at [735, 126] on icon "Remove Stick N' Wear Stikins® Labels" at bounding box center [737, 126] width 5 height 6
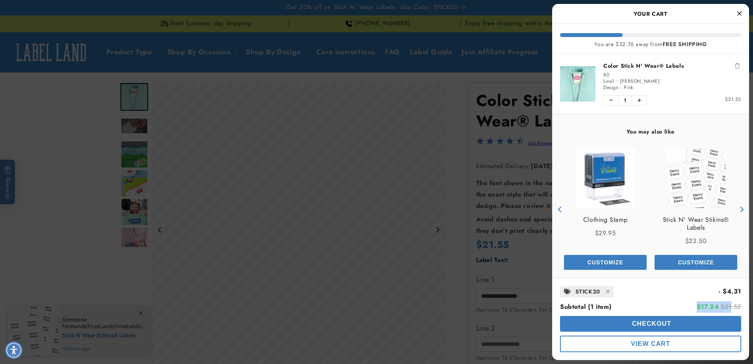
drag, startPoint x: 696, startPoint y: 303, endPoint x: 728, endPoint y: 301, distance: 32.4
click at [728, 301] on div "Subtotal (1 item) Final price $17.24 Original price $21.55" at bounding box center [650, 306] width 181 height 11
click at [693, 96] on div "Color Stick N' Wear® Labels 80 Line1 : Samara Calderon Design : Pink Quantity o…" at bounding box center [669, 84] width 146 height 44
click at [713, 223] on link "Stick N' Wear Stikins® Labels" at bounding box center [696, 224] width 83 height 16
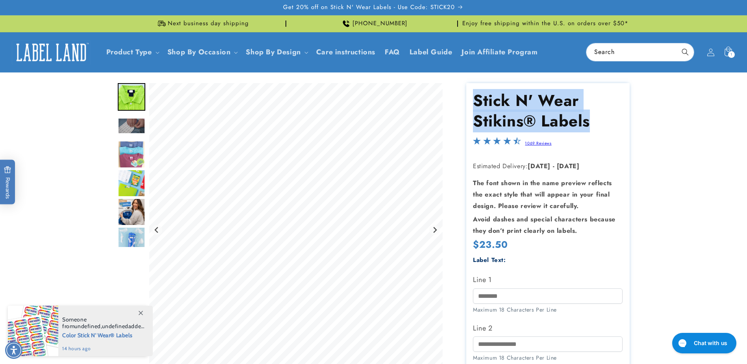
drag, startPoint x: 471, startPoint y: 94, endPoint x: 599, endPoint y: 116, distance: 129.9
click at [599, 116] on section "Stick N' Wear Stikins® Labels Stick N' Wear Stikins® Labels 1069 Reviews Estima…" at bounding box center [547, 325] width 163 height 484
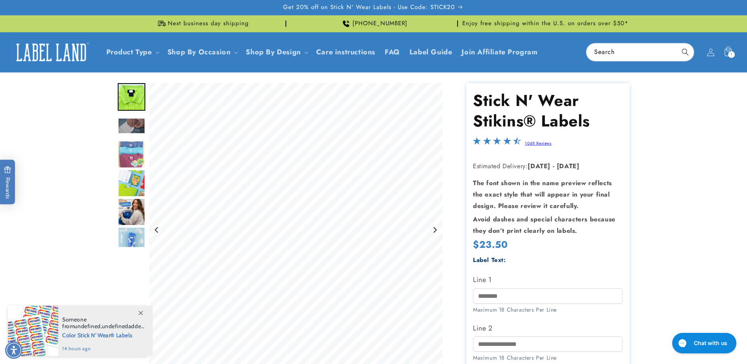
drag, startPoint x: 599, startPoint y: 116, endPoint x: 645, endPoint y: 212, distance: 106.2
click at [645, 212] on div at bounding box center [373, 325] width 551 height 484
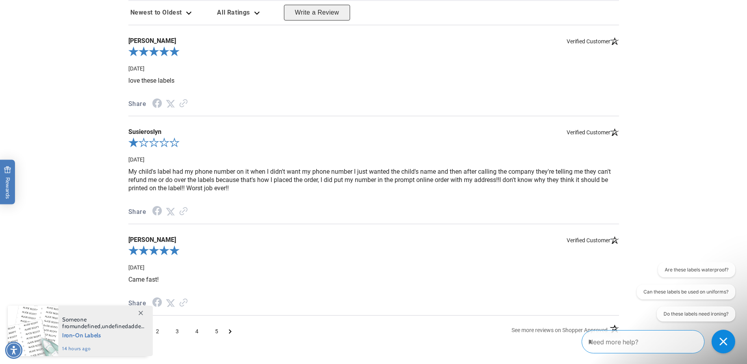
scroll to position [906, 0]
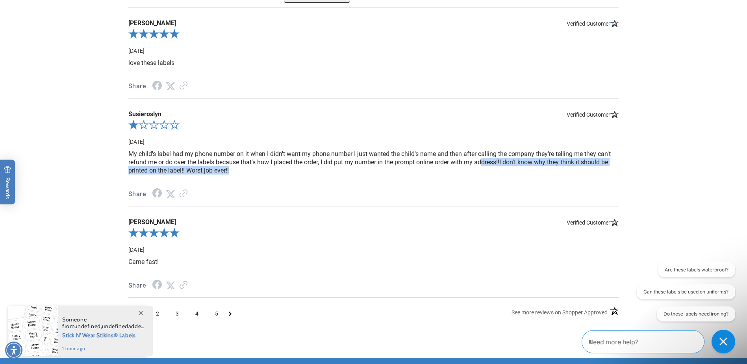
drag, startPoint x: 495, startPoint y: 175, endPoint x: 594, endPoint y: 179, distance: 99.0
click at [594, 175] on p "My child's label had my phone number on it when I didn't want my phone number I…" at bounding box center [373, 162] width 491 height 25
click at [516, 174] on p "My child's label had my phone number on it when I didn't want my phone number I…" at bounding box center [373, 162] width 491 height 25
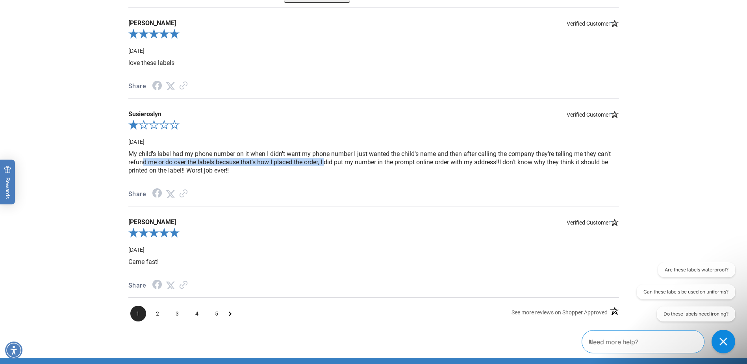
drag, startPoint x: 143, startPoint y: 170, endPoint x: 326, endPoint y: 168, distance: 182.4
click at [326, 168] on p "My child's label had my phone number on it when I didn't want my phone number I…" at bounding box center [373, 162] width 491 height 25
click at [262, 150] on div "Susieroslyn Verified Customer 09-18-25" at bounding box center [373, 129] width 491 height 39
drag, startPoint x: 132, startPoint y: 163, endPoint x: 293, endPoint y: 164, distance: 160.7
click at [293, 164] on p "My child's label had my phone number on it when I didn't want my phone number I…" at bounding box center [373, 162] width 491 height 25
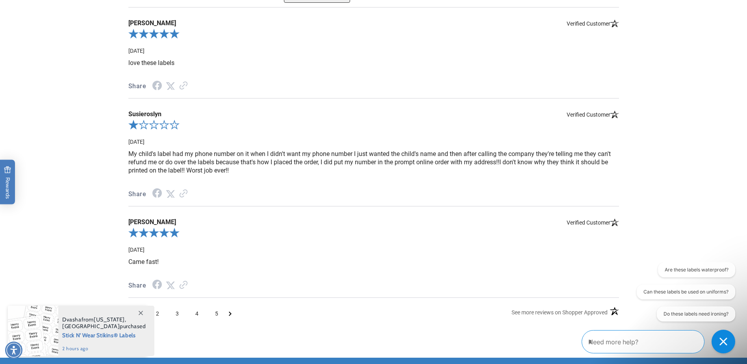
drag, startPoint x: 293, startPoint y: 164, endPoint x: 247, endPoint y: 176, distance: 47.6
click at [247, 175] on p "My child's label had my phone number on it when I didn't want my phone number I…" at bounding box center [373, 162] width 491 height 25
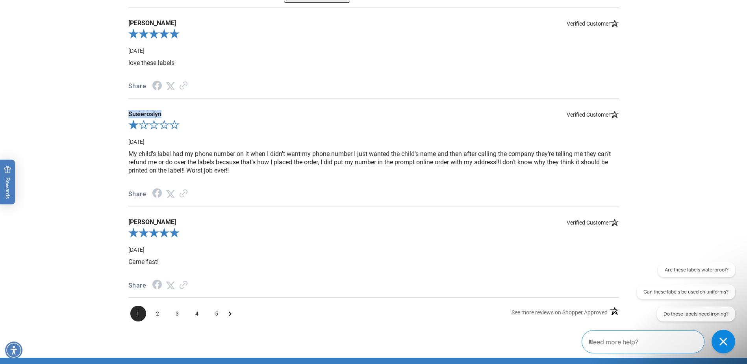
drag, startPoint x: 127, startPoint y: 121, endPoint x: 163, endPoint y: 123, distance: 36.7
click at [163, 123] on div "**********" at bounding box center [374, 124] width 507 height 410
copy span "Susieroslyn"
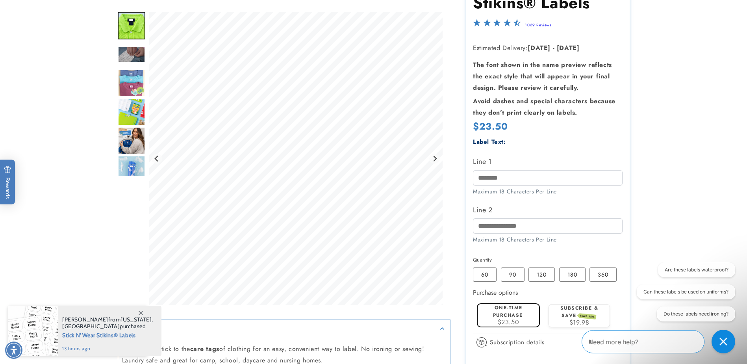
scroll to position [315, 0]
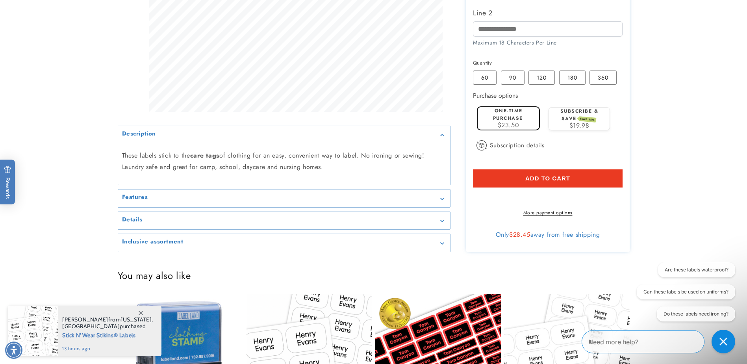
click at [165, 229] on summary "Details" at bounding box center [284, 221] width 332 height 18
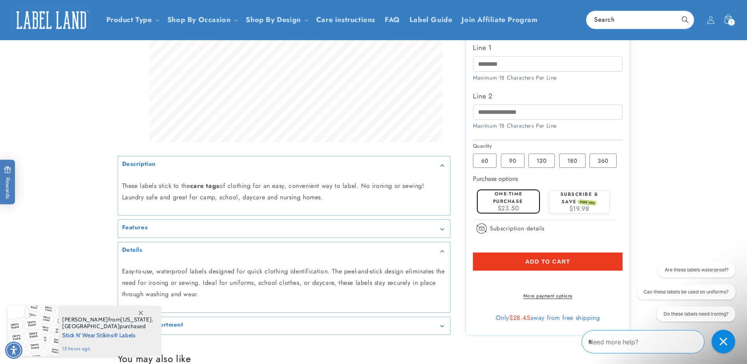
scroll to position [236, 0]
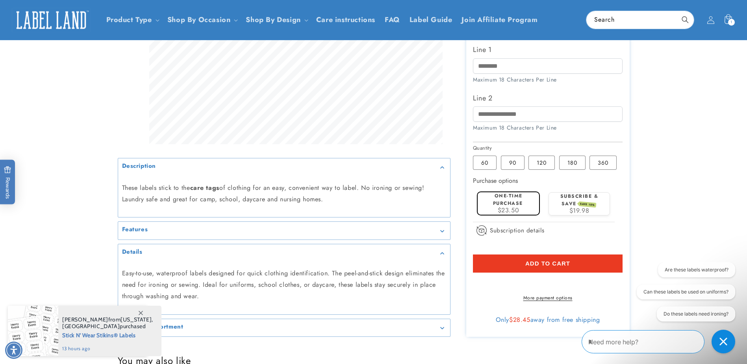
click at [314, 217] on div "Description These labels stick to the care tags of clothing for an easy, conven…" at bounding box center [284, 187] width 333 height 59
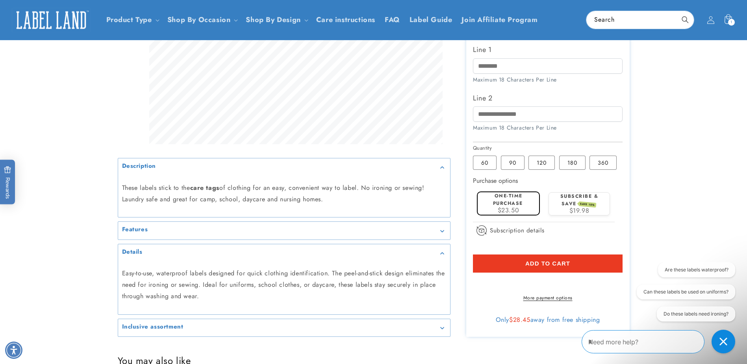
click at [315, 225] on summary "Features" at bounding box center [284, 231] width 332 height 18
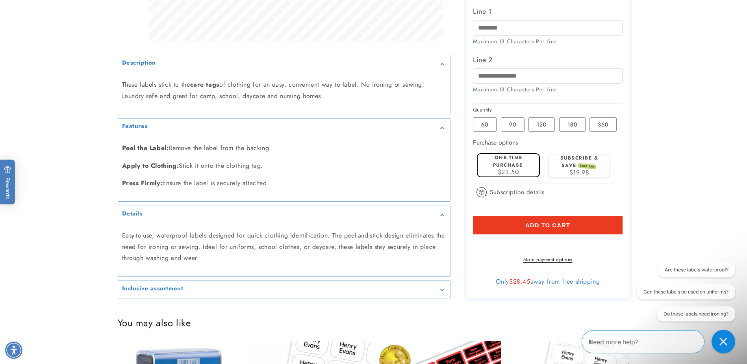
scroll to position [473, 0]
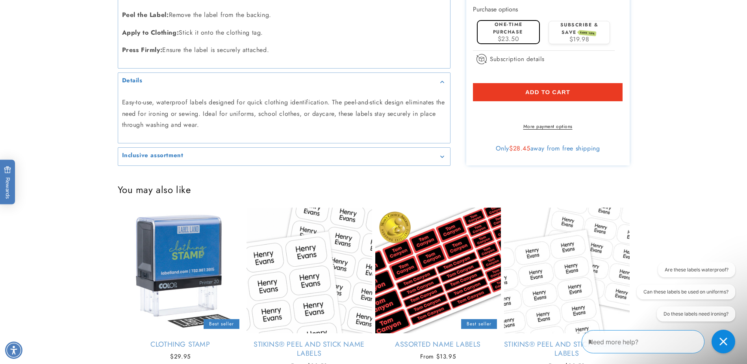
click at [269, 161] on summary "Inclusive assortment" at bounding box center [284, 157] width 332 height 18
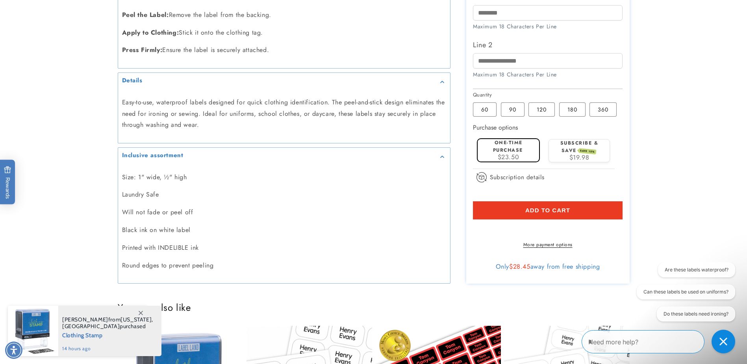
click at [203, 76] on summary "Details" at bounding box center [284, 82] width 332 height 18
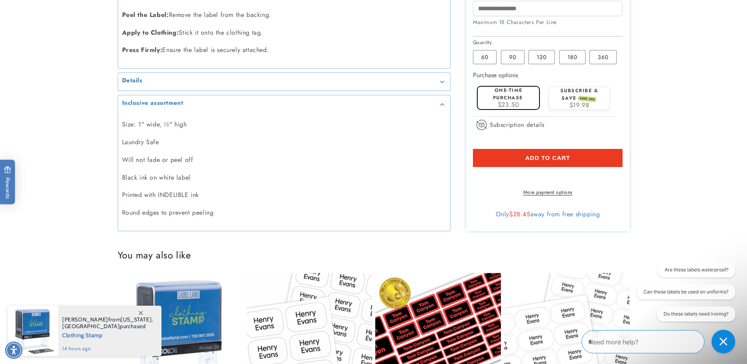
click at [211, 104] on div "Inclusive assortment" at bounding box center [284, 104] width 324 height 6
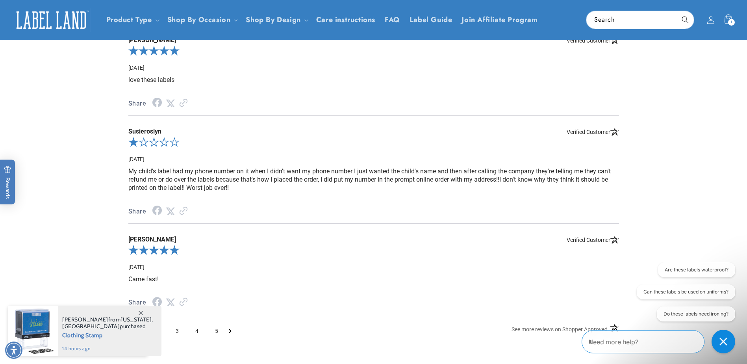
scroll to position [906, 0]
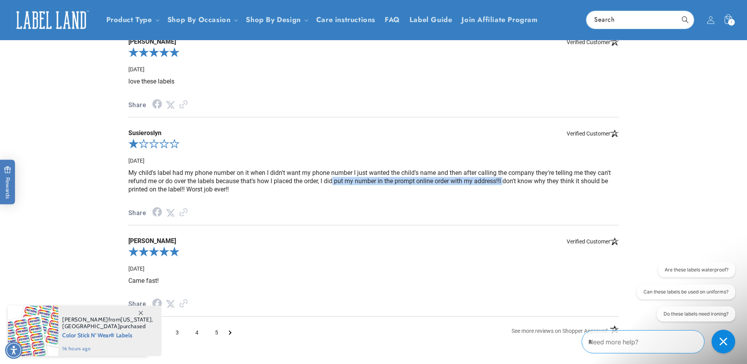
drag, startPoint x: 344, startPoint y: 182, endPoint x: 506, endPoint y: 181, distance: 161.5
click at [506, 181] on p "My child's label had my phone number on it when I didn't want my phone number I…" at bounding box center [373, 181] width 491 height 25
click at [588, 179] on p "My child's label had my phone number on it when I didn't want my phone number I…" at bounding box center [373, 181] width 491 height 25
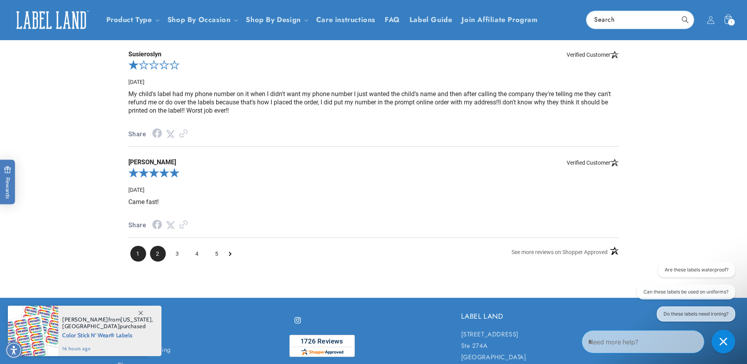
click at [157, 249] on span "2" at bounding box center [158, 254] width 16 height 16
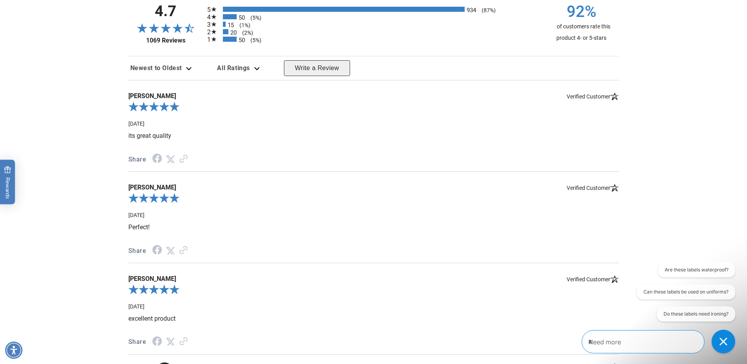
scroll to position [932, 0]
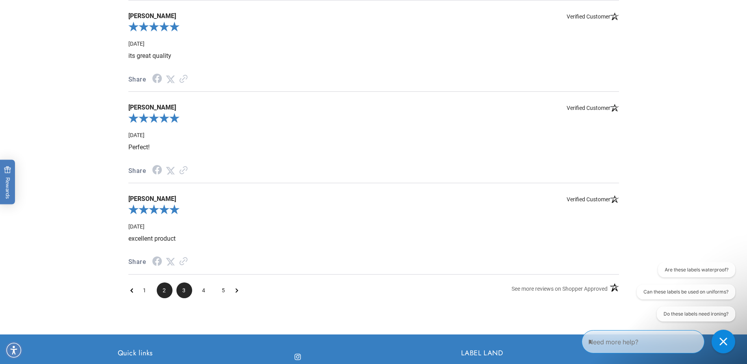
click at [184, 286] on span "3" at bounding box center [184, 290] width 16 height 16
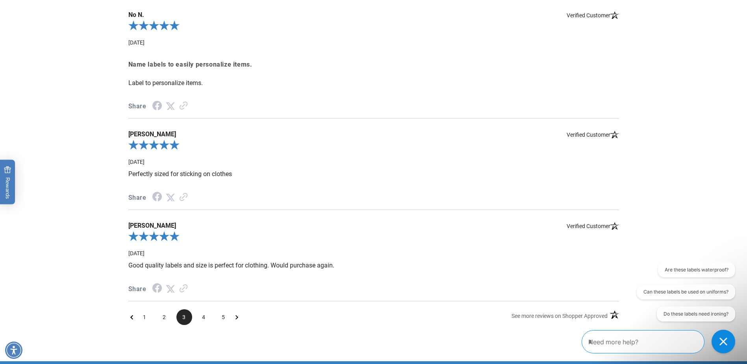
scroll to position [954, 0]
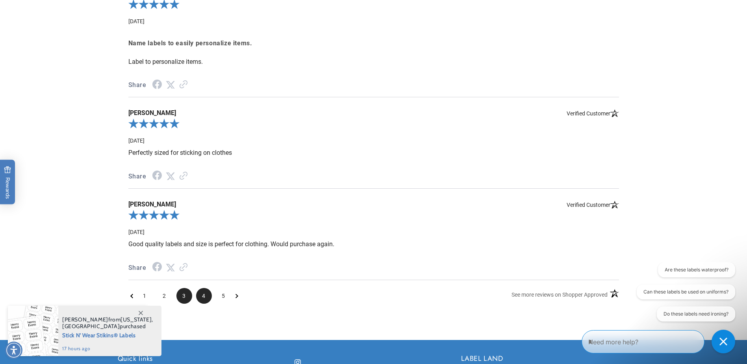
click at [211, 294] on span "4" at bounding box center [204, 296] width 16 height 16
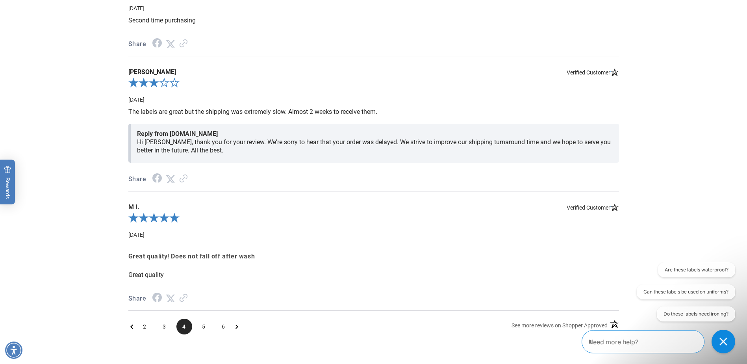
scroll to position [1010, 0]
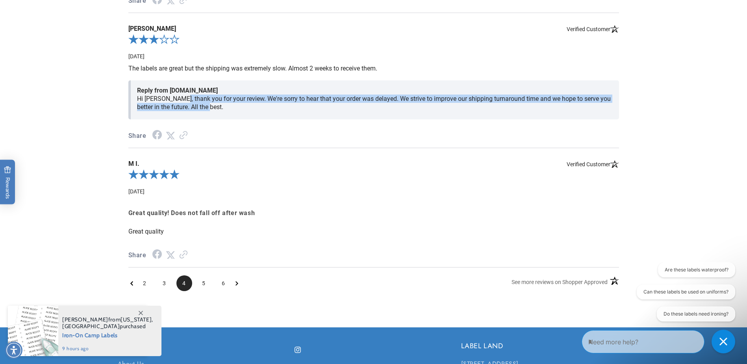
drag, startPoint x: 184, startPoint y: 100, endPoint x: 384, endPoint y: 108, distance: 199.9
click at [384, 108] on p "Hi Lawrence, thank you for your review. We're sorry to hear that your order was…" at bounding box center [375, 103] width 476 height 17
click at [374, 99] on p "Hi Lawrence, thank you for your review. We're sorry to hear that your order was…" at bounding box center [375, 103] width 476 height 17
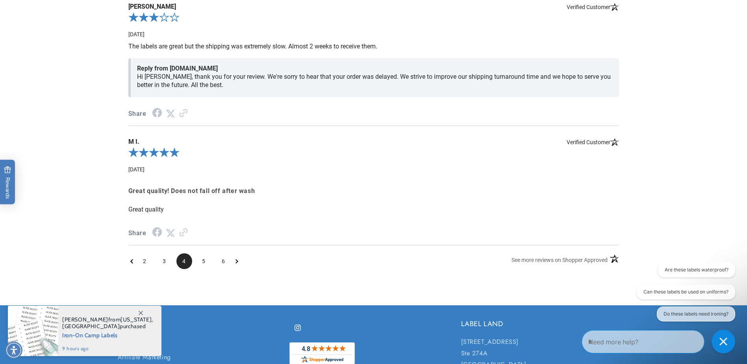
scroll to position [1050, 0]
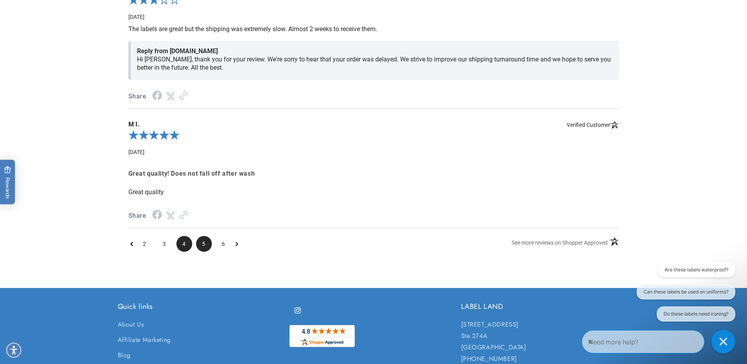
click at [201, 247] on span "5" at bounding box center [204, 244] width 16 height 16
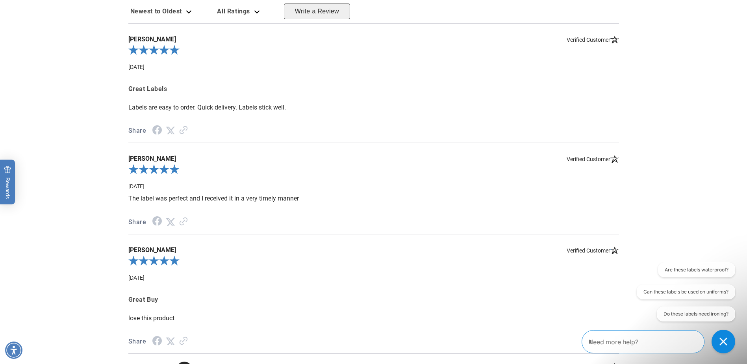
scroll to position [971, 0]
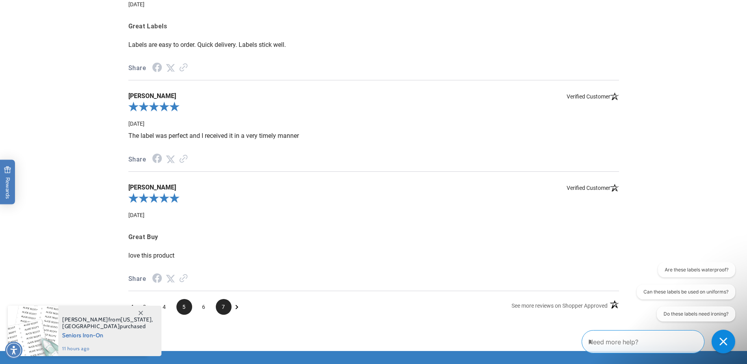
click at [225, 308] on span "7" at bounding box center [224, 307] width 16 height 16
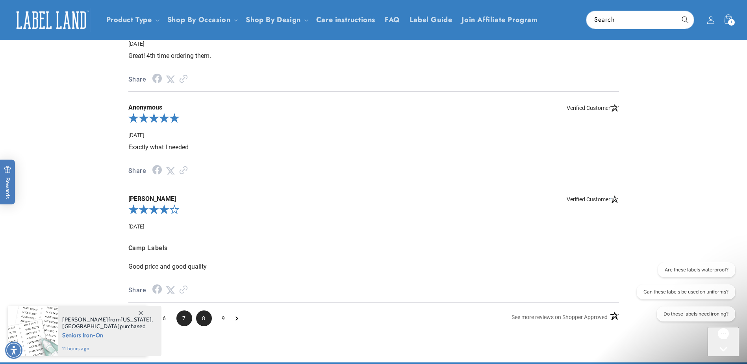
click at [204, 313] on span "8" at bounding box center [204, 318] width 16 height 16
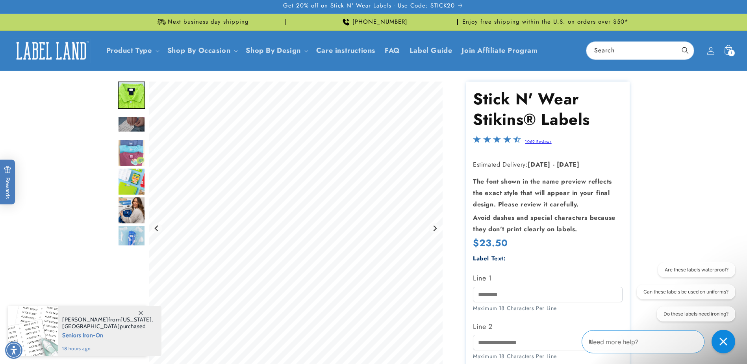
scroll to position [0, 0]
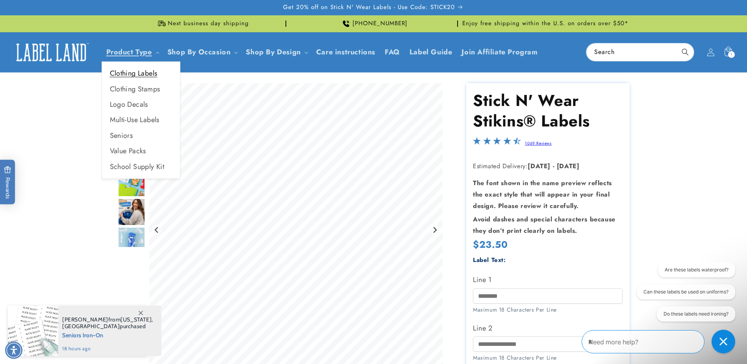
click at [133, 76] on link "Clothing Labels" at bounding box center [141, 73] width 78 height 15
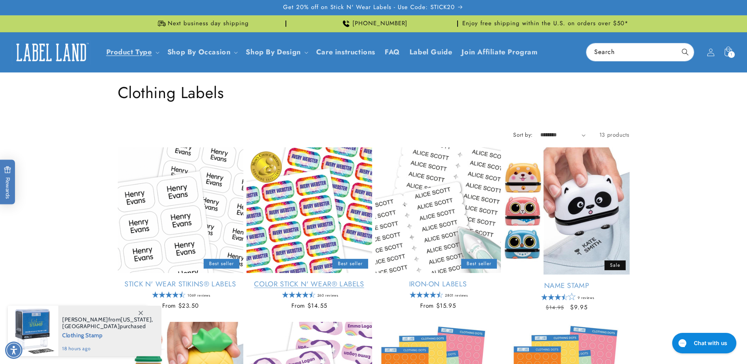
click at [314, 283] on link "Color Stick N' Wear® Labels" at bounding box center [310, 284] width 126 height 9
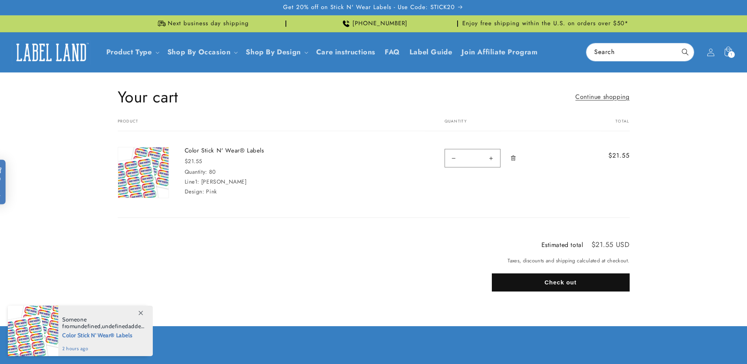
click at [729, 53] on div "1 1 item" at bounding box center [731, 54] width 7 height 7
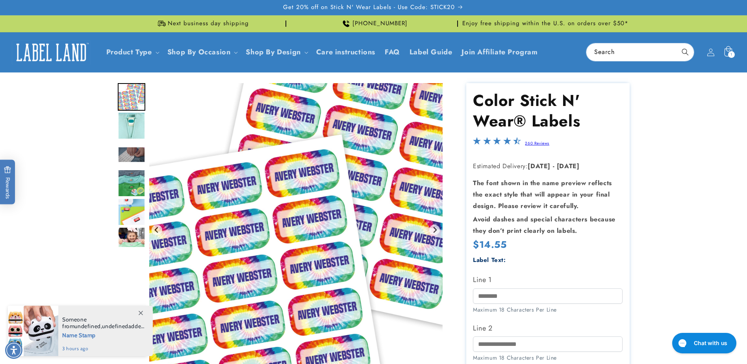
click at [729, 51] on icon at bounding box center [728, 52] width 19 height 19
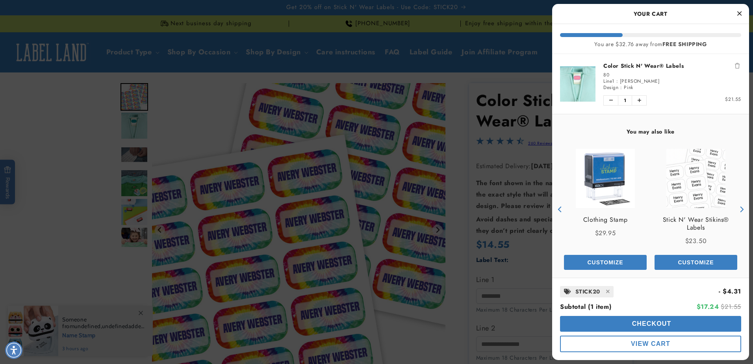
click at [480, 195] on div at bounding box center [376, 182] width 753 height 364
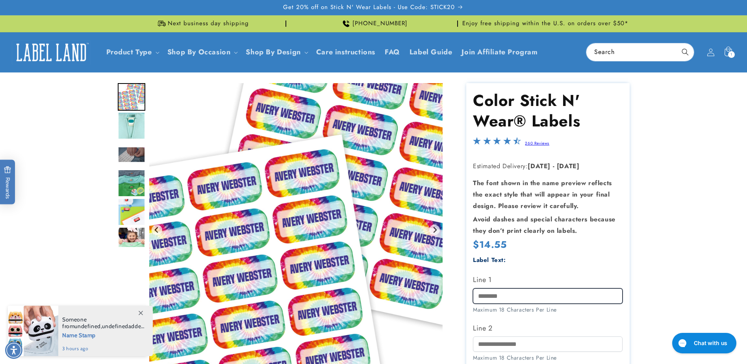
click at [559, 288] on input "Line 1" at bounding box center [548, 295] width 150 height 15
type input "**********"
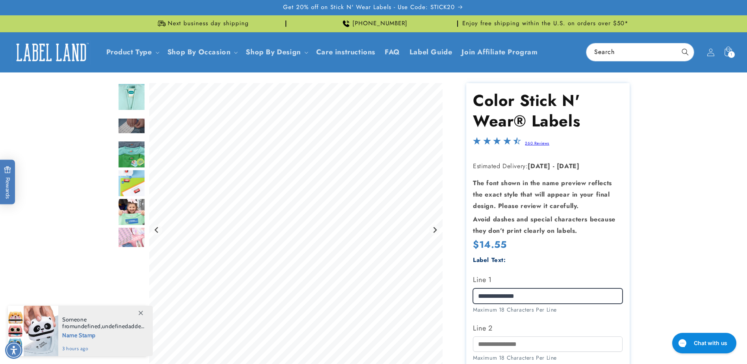
scroll to position [79, 0]
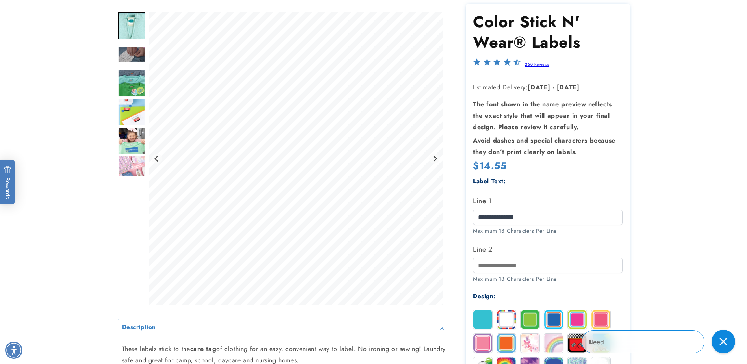
click at [484, 339] on img at bounding box center [482, 343] width 19 height 19
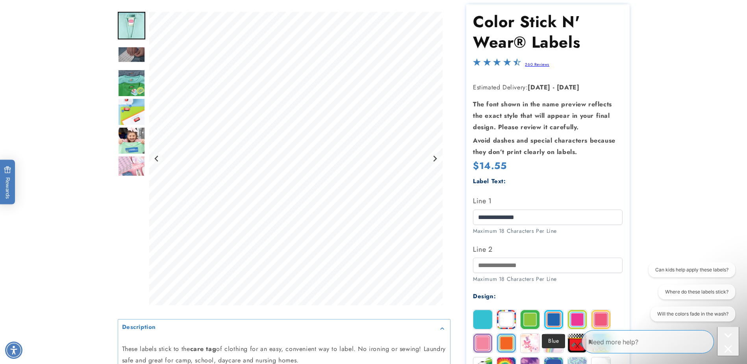
scroll to position [0, 0]
click at [577, 319] on img at bounding box center [577, 319] width 19 height 19
click at [482, 341] on img at bounding box center [482, 343] width 19 height 19
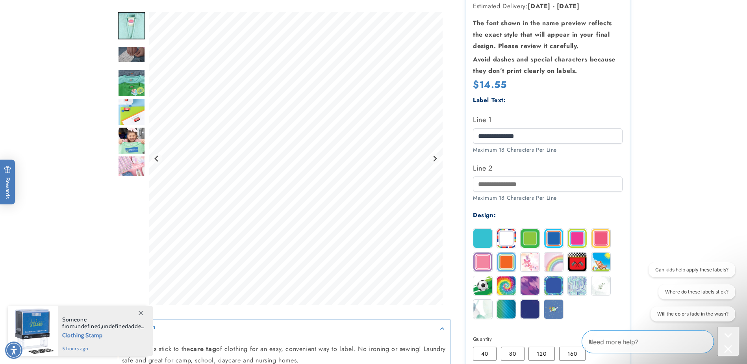
scroll to position [236, 0]
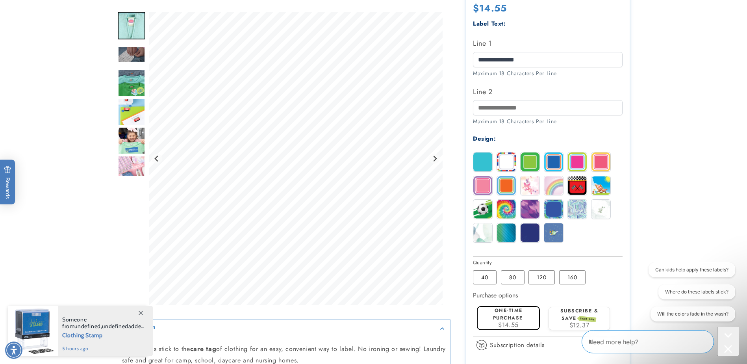
click at [515, 273] on label "80 Variant sold out or unavailable" at bounding box center [513, 277] width 24 height 14
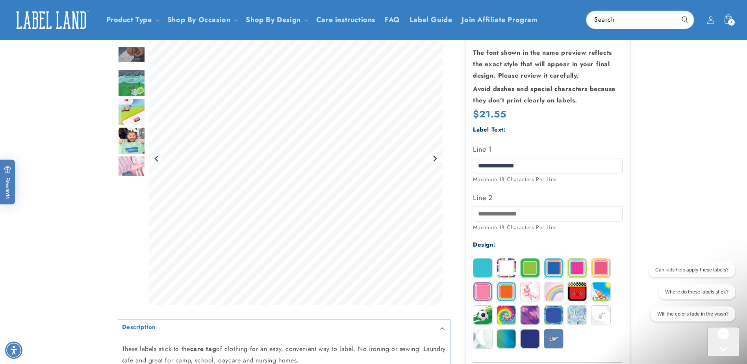
scroll to position [118, 0]
